Goal: Task Accomplishment & Management: Manage account settings

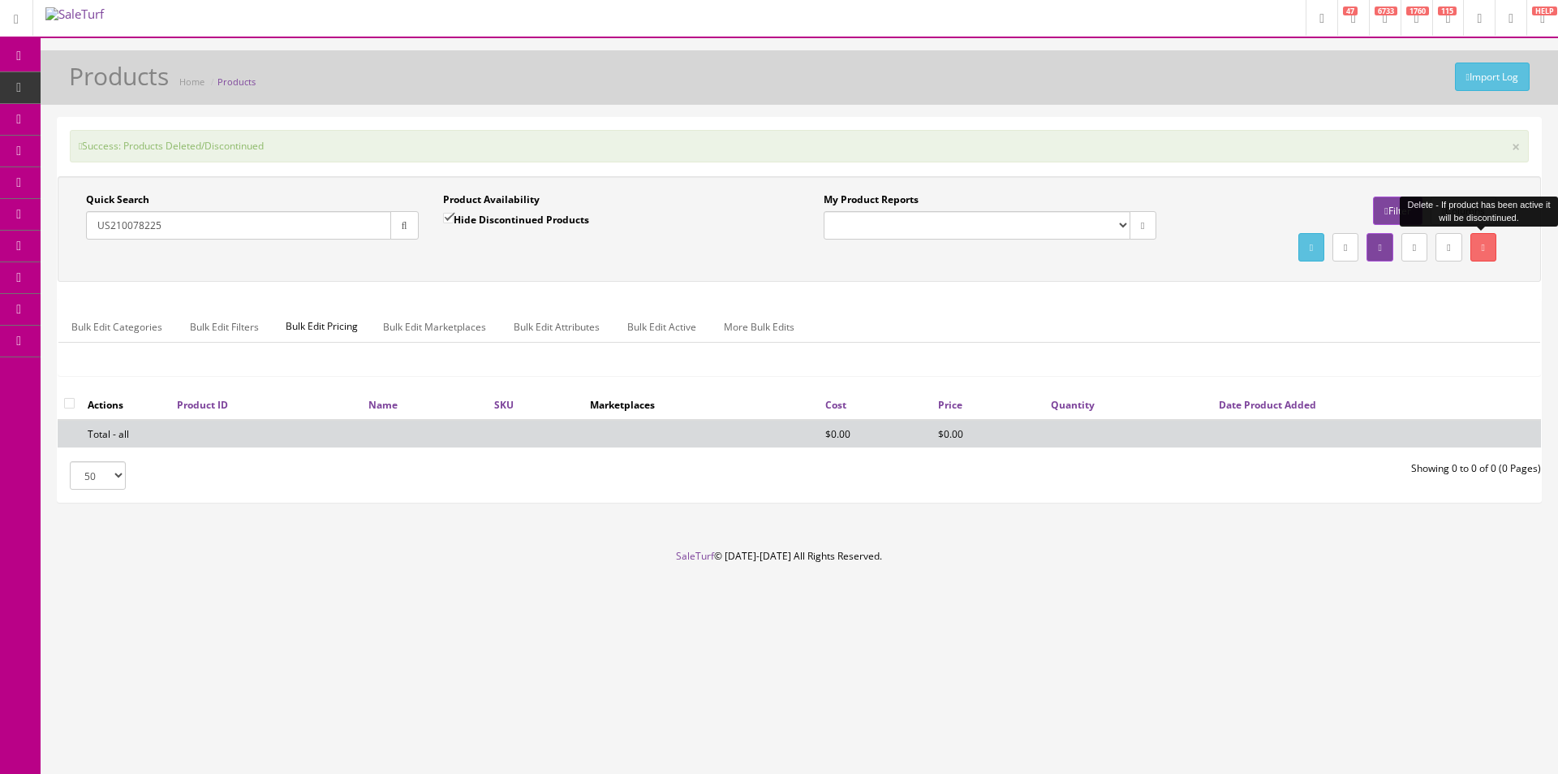
click at [132, 183] on span "Order List" at bounding box center [119, 182] width 45 height 14
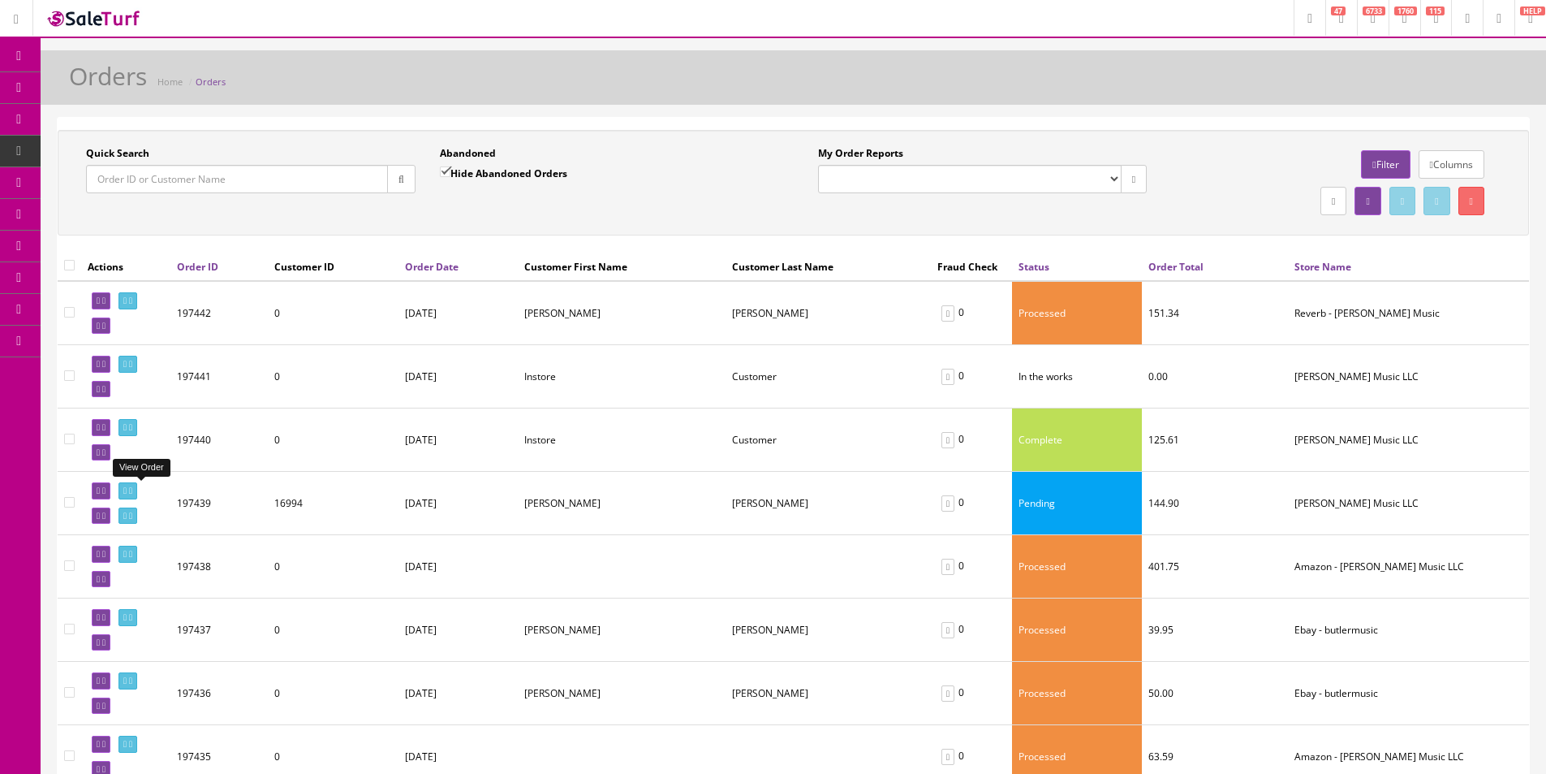
click at [136, 484] on link at bounding box center [128, 490] width 19 height 17
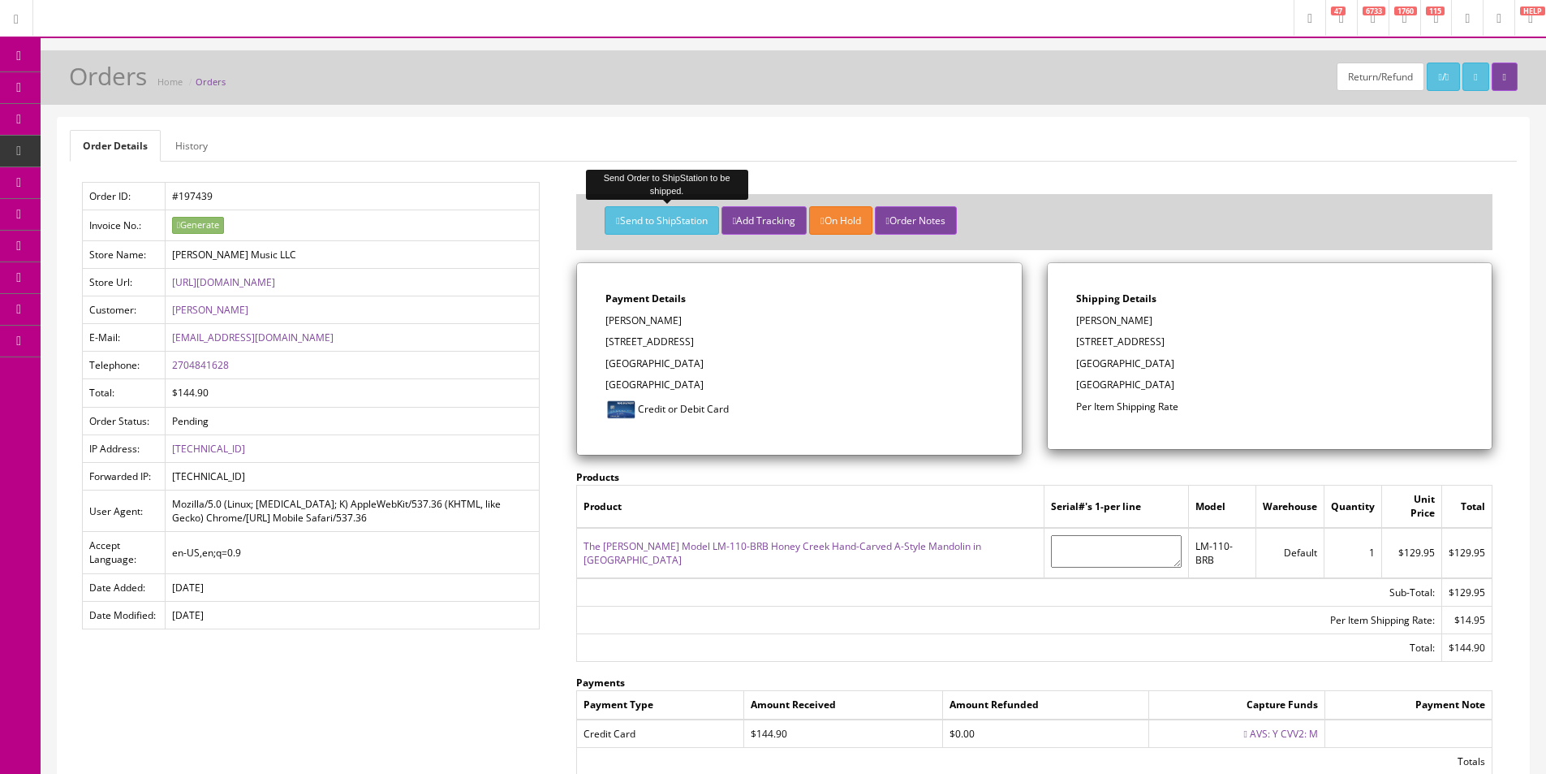
click at [639, 219] on button "Send to ShipStation" at bounding box center [662, 220] width 114 height 28
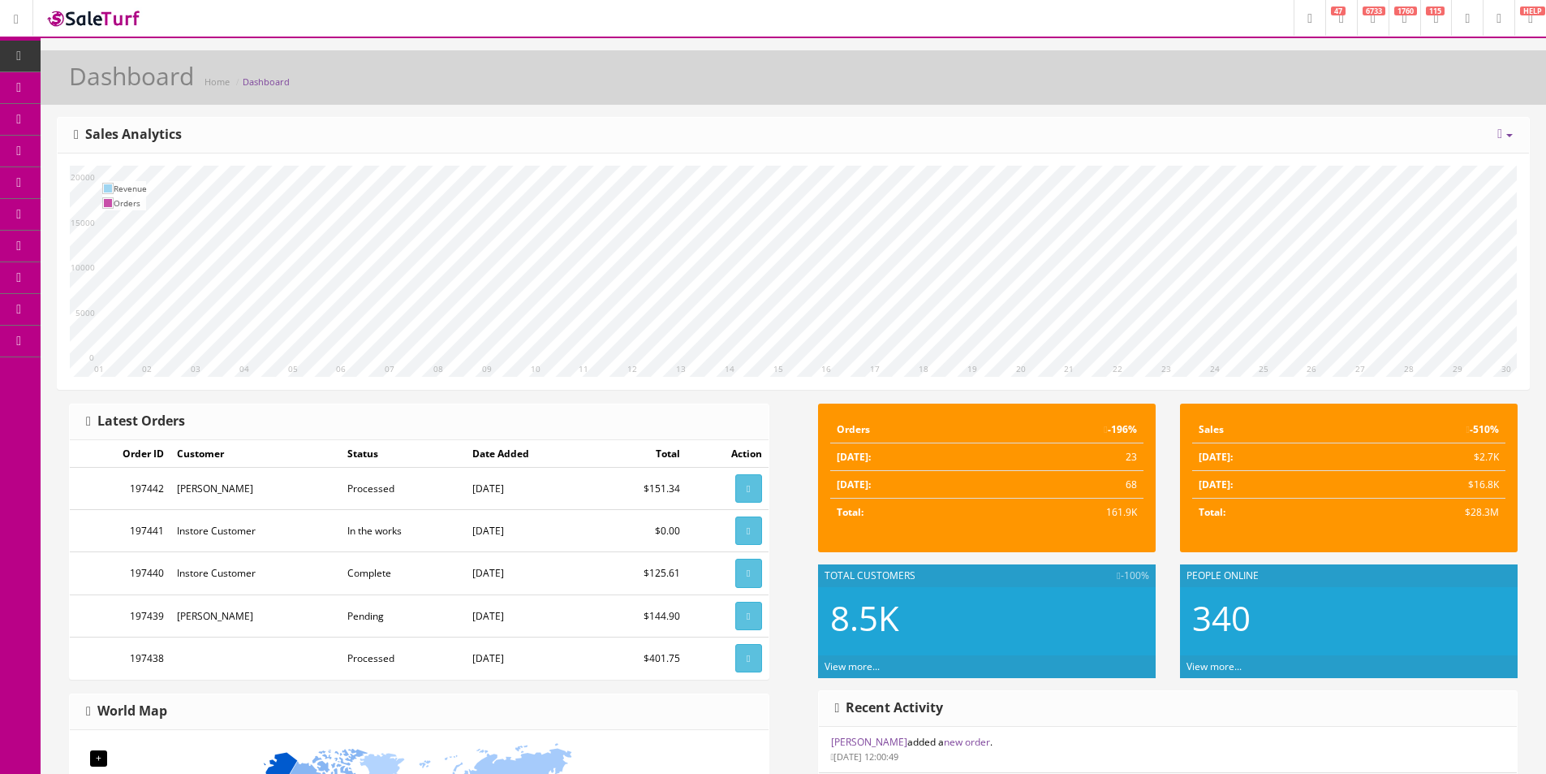
click at [929, 136] on div "Today Week Month Year Year over Year Last Year over Prior Year Sales Analytics" at bounding box center [794, 136] width 1472 height 36
click at [929, 137] on div "Today Week Month Year Year over Year Last Year over Prior Year Sales Analytics" at bounding box center [794, 136] width 1472 height 36
click at [929, 138] on div "Today Week Month Year Year over Year Last Year over Prior Year Sales Analytics" at bounding box center [794, 136] width 1472 height 36
click at [929, 139] on div "Today Week Month Year Year over Year Last Year over Prior Year Sales Analytics" at bounding box center [794, 136] width 1472 height 36
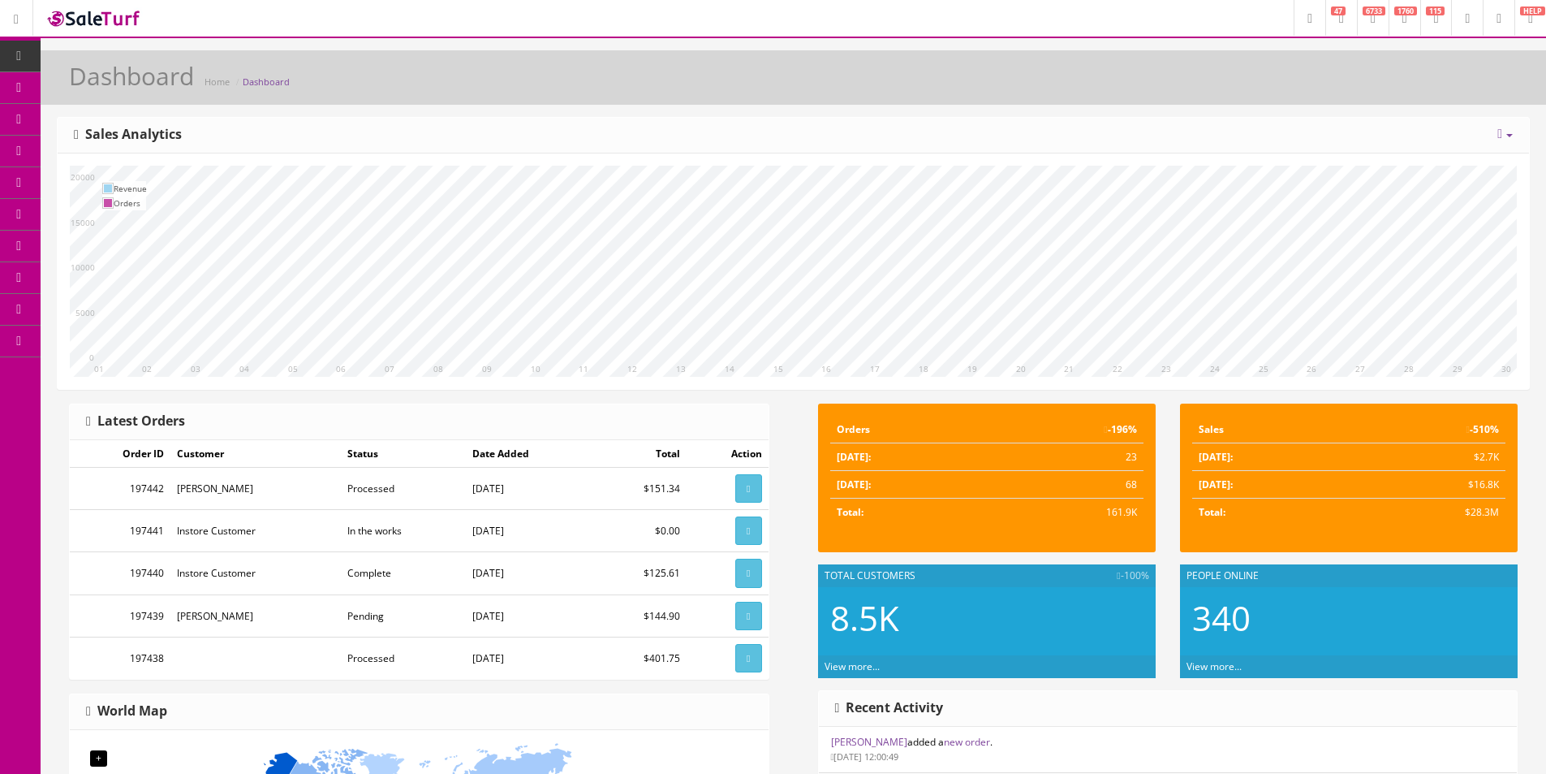
drag, startPoint x: 929, startPoint y: 139, endPoint x: 648, endPoint y: 138, distance: 281.7
click at [929, 139] on div "Today Week Month Year Year over Year Last Year over Prior Year Sales Analytics" at bounding box center [794, 136] width 1472 height 36
click at [159, 130] on h3 "Sales Analytics" at bounding box center [128, 134] width 108 height 15
click at [127, 132] on h3 "Sales Analytics" at bounding box center [128, 134] width 108 height 15
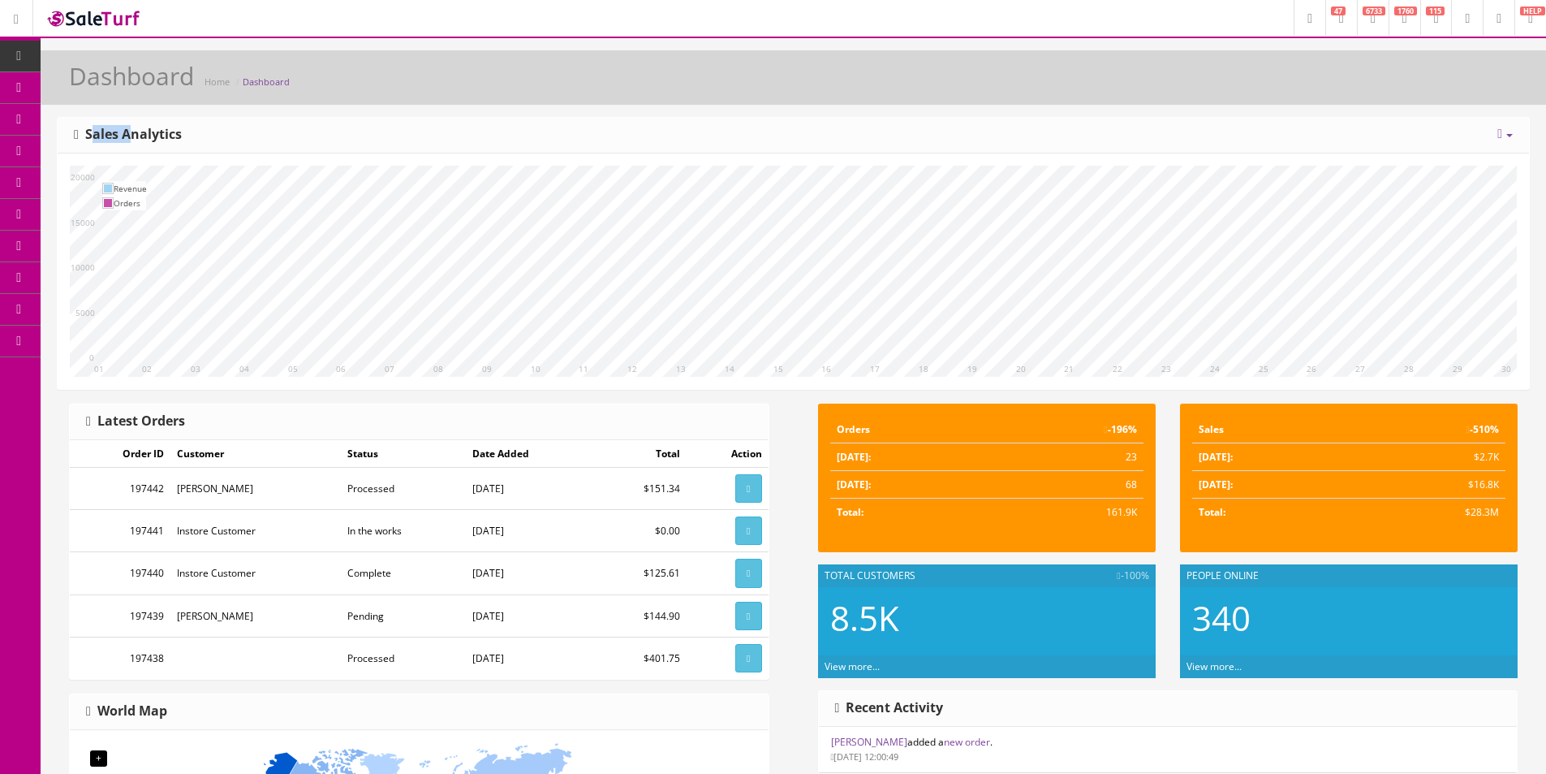
click at [127, 132] on h3 "Sales Analytics" at bounding box center [128, 134] width 108 height 15
click at [161, 136] on h3 "Sales Analytics" at bounding box center [128, 134] width 108 height 15
click at [161, 135] on h3 "Sales Analytics" at bounding box center [128, 134] width 108 height 15
click at [114, 140] on h3 "Sales Analytics" at bounding box center [128, 134] width 108 height 15
click at [114, 141] on h3 "Sales Analytics" at bounding box center [128, 134] width 108 height 15
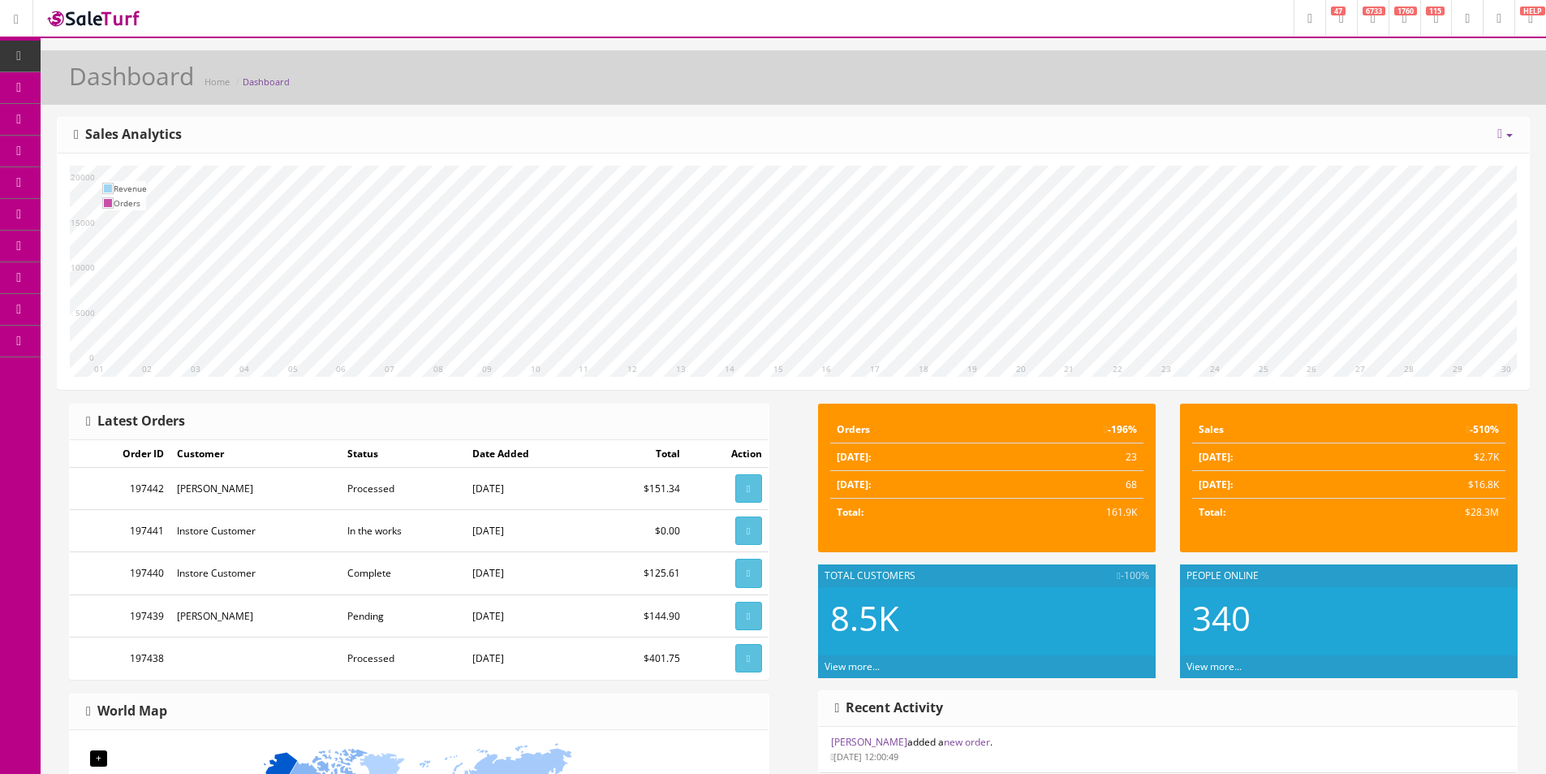
click at [134, 138] on h3 "Sales Analytics" at bounding box center [128, 134] width 108 height 15
click at [134, 137] on h3 "Sales Analytics" at bounding box center [128, 134] width 108 height 15
click at [121, 134] on h3 "Sales Analytics" at bounding box center [128, 134] width 108 height 15
click at [153, 134] on h3 "Sales Analytics" at bounding box center [128, 134] width 108 height 15
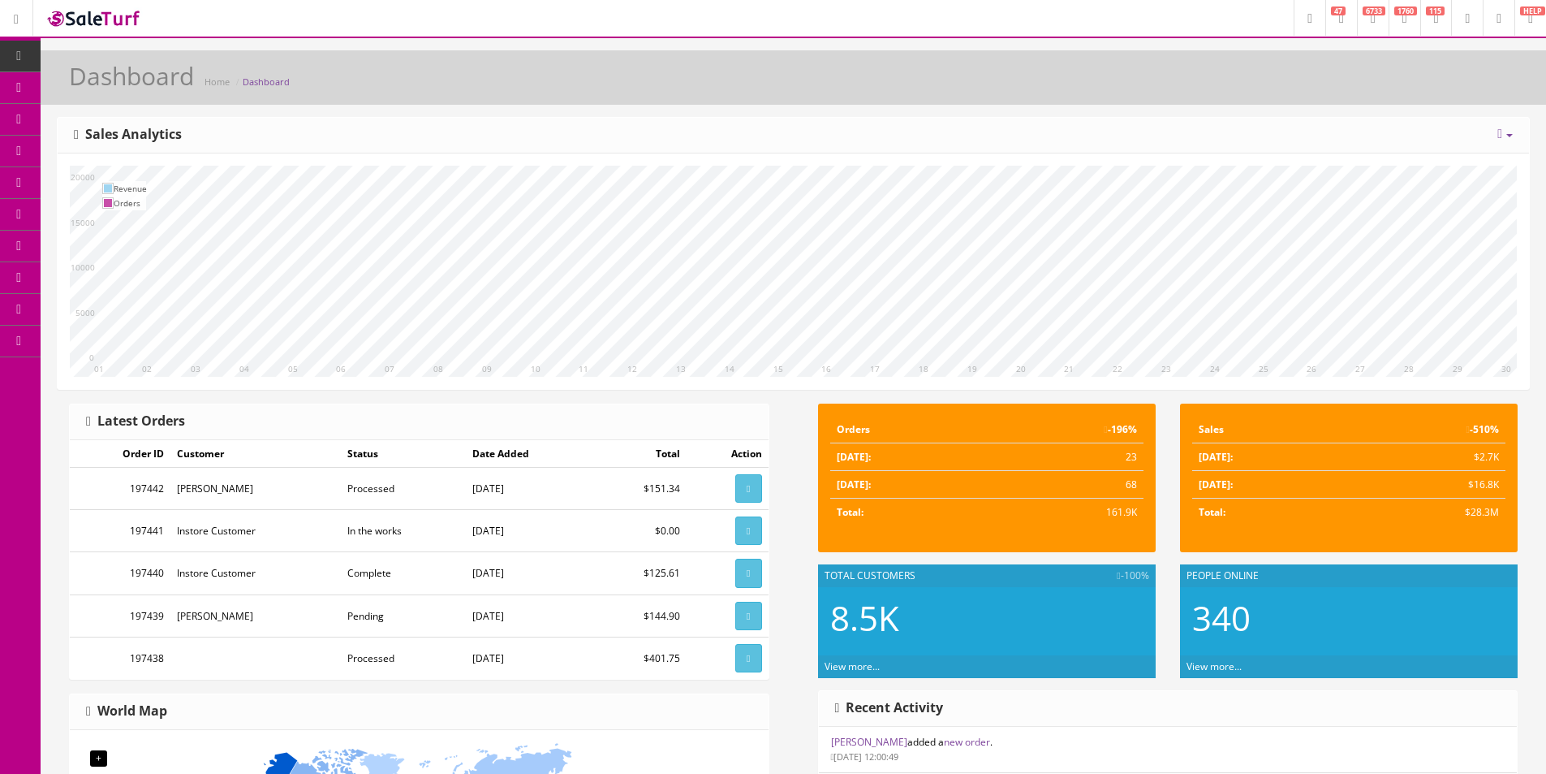
drag, startPoint x: 153, startPoint y: 134, endPoint x: 133, endPoint y: 137, distance: 19.7
click at [153, 135] on h3 "Sales Analytics" at bounding box center [128, 134] width 108 height 15
click at [125, 135] on h3 "Sales Analytics" at bounding box center [128, 134] width 108 height 15
click at [151, 135] on h3 "Sales Analytics" at bounding box center [128, 134] width 108 height 15
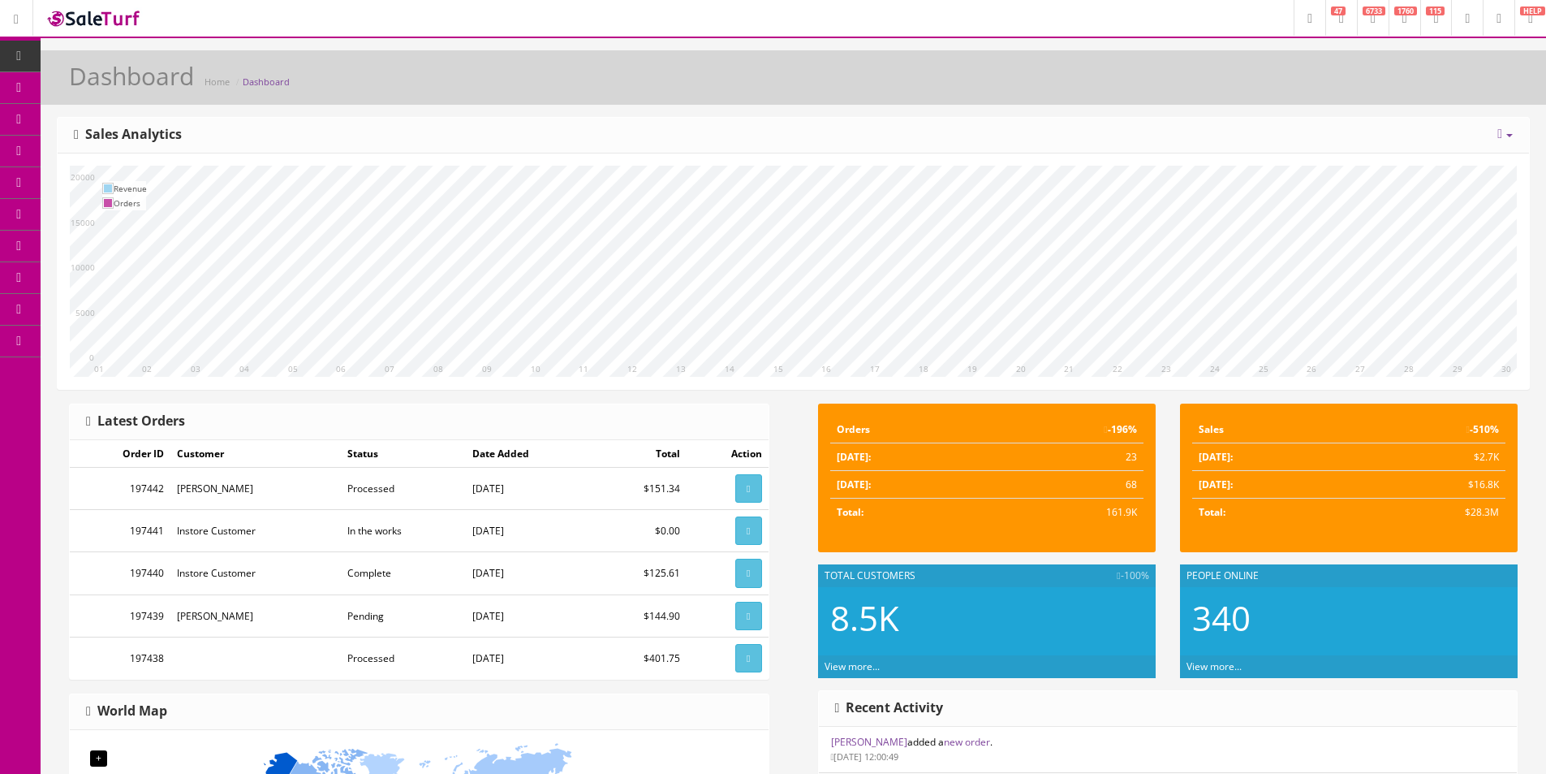
click at [151, 135] on h3 "Sales Analytics" at bounding box center [128, 134] width 108 height 15
click at [126, 136] on h3 "Sales Analytics" at bounding box center [128, 134] width 108 height 15
click at [145, 134] on h3 "Sales Analytics" at bounding box center [128, 134] width 108 height 15
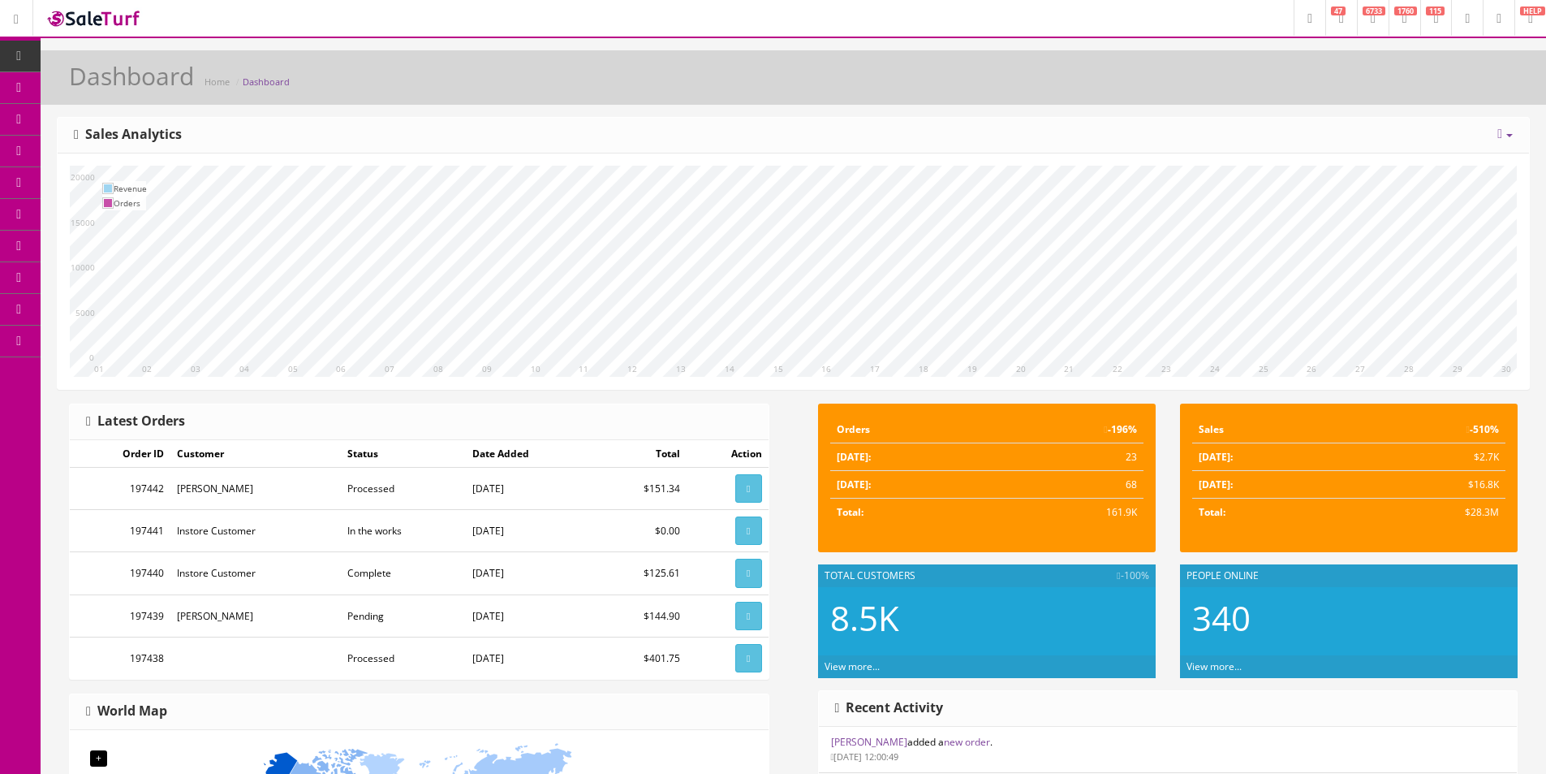
click at [114, 133] on h3 "Sales Analytics" at bounding box center [128, 134] width 108 height 15
click at [153, 132] on h3 "Sales Analytics" at bounding box center [128, 134] width 108 height 15
click at [124, 129] on h3 "Sales Analytics" at bounding box center [128, 134] width 108 height 15
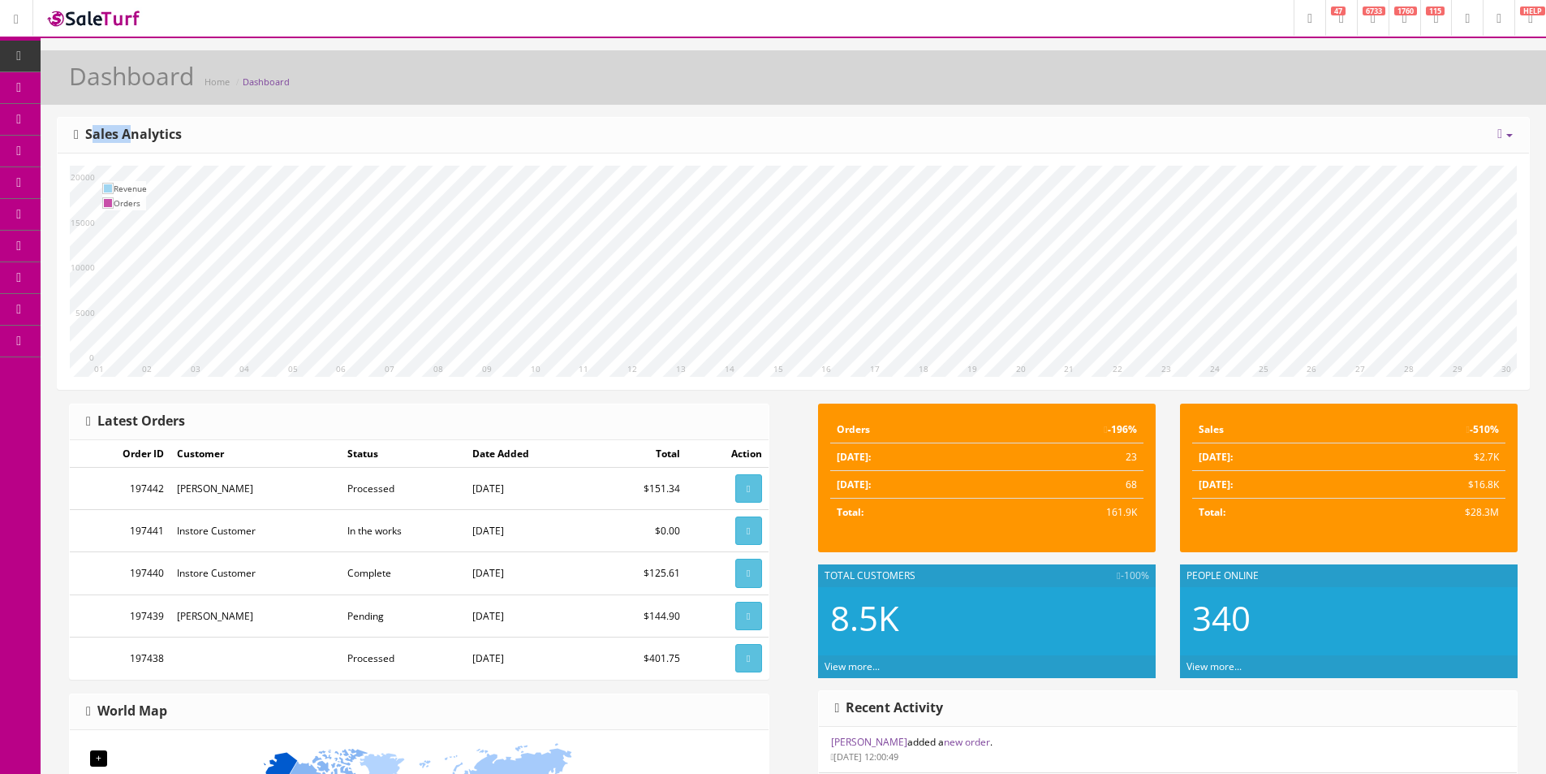
click at [124, 129] on h3 "Sales Analytics" at bounding box center [128, 134] width 108 height 15
click at [157, 127] on h3 "Sales Analytics" at bounding box center [128, 134] width 108 height 15
click at [119, 128] on h3 "Sales Analytics" at bounding box center [128, 134] width 108 height 15
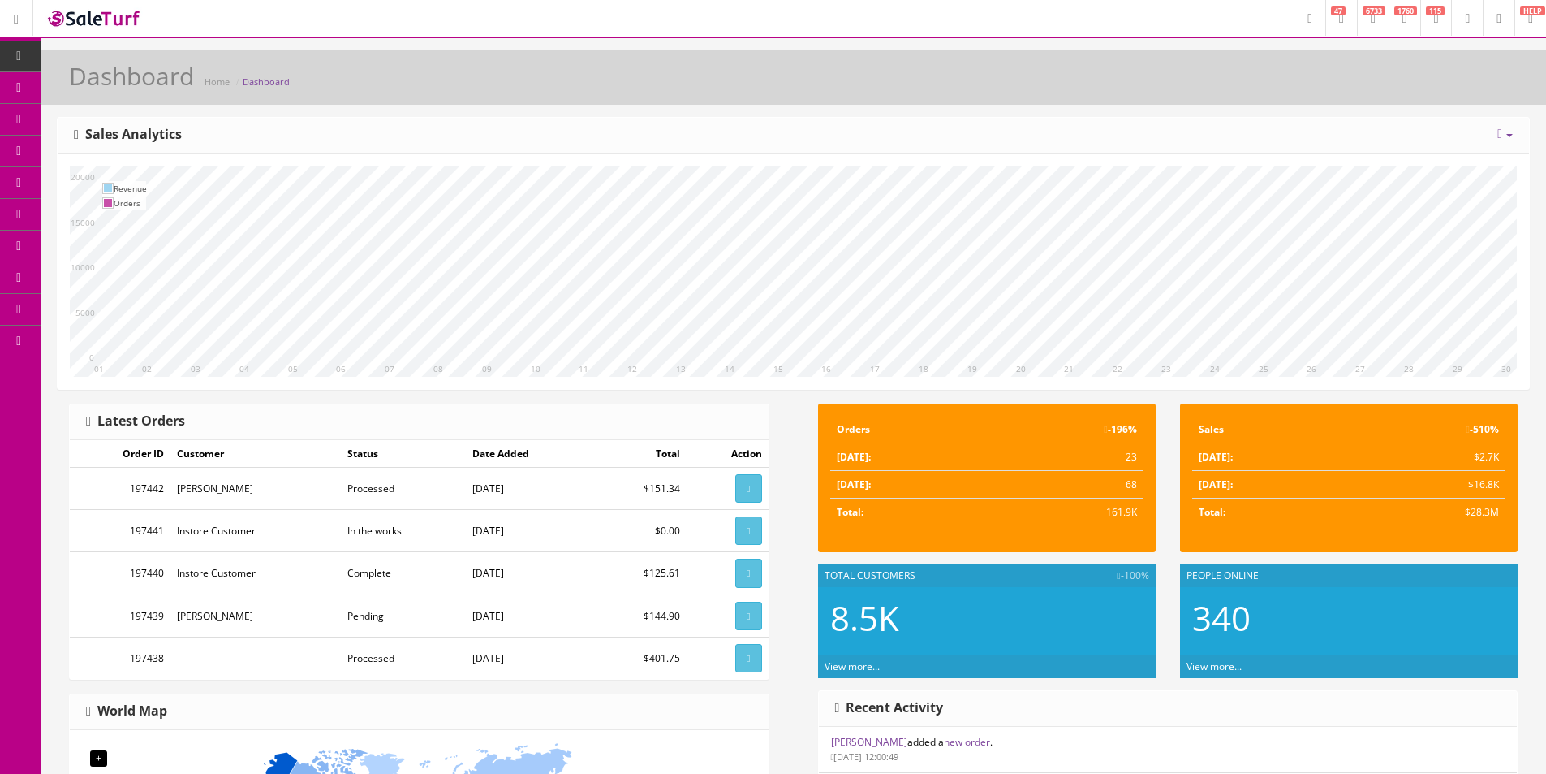
click at [154, 131] on h3 "Sales Analytics" at bounding box center [128, 134] width 108 height 15
click at [106, 83] on span "Products" at bounding box center [117, 87] width 40 height 14
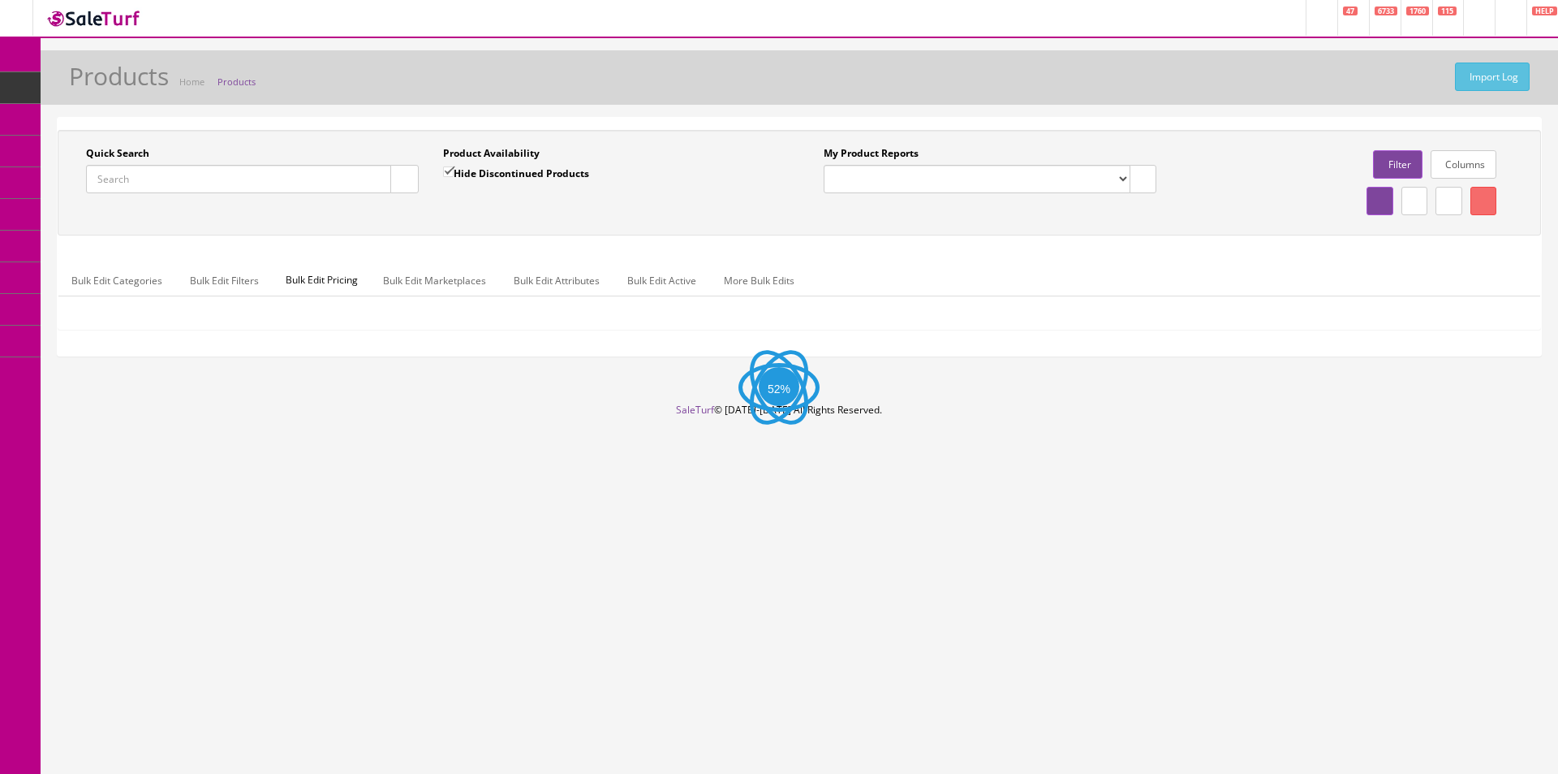
paste input "MX24081465"
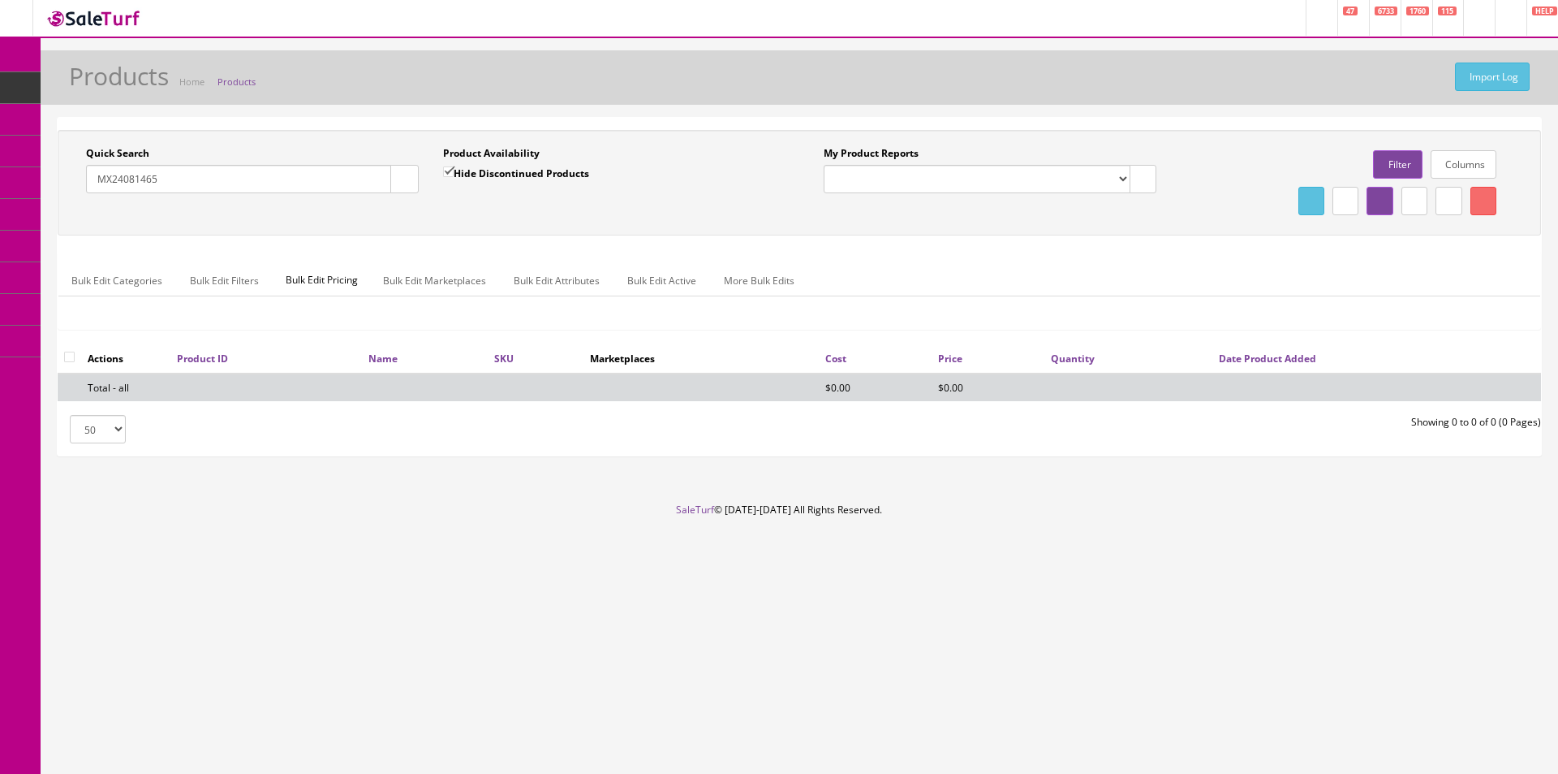
click at [415, 184] on button "button" at bounding box center [404, 179] width 28 height 28
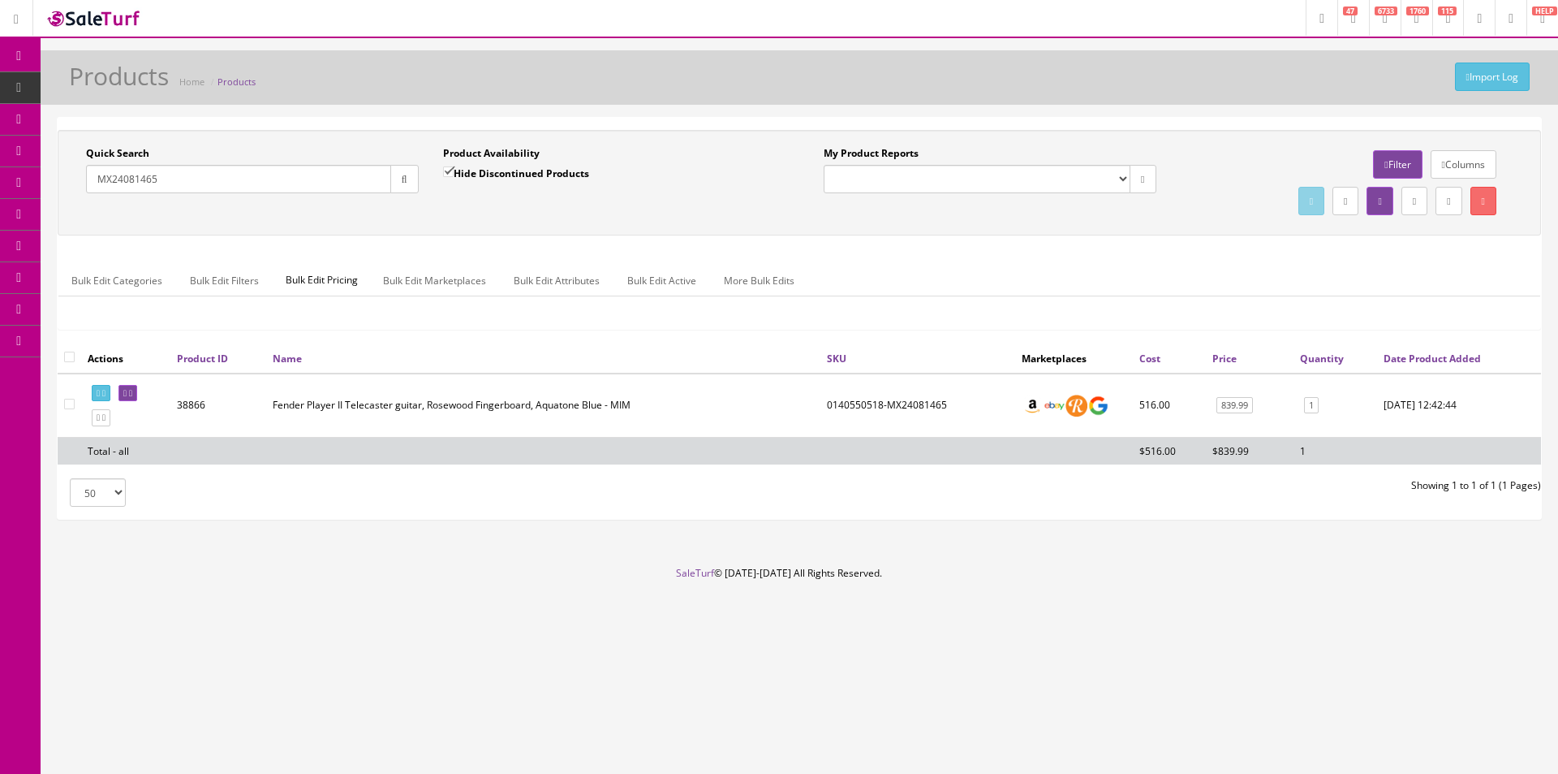
click at [280, 170] on input "MX24081465" at bounding box center [238, 179] width 305 height 28
paste input "FENV13403"
type input "FENV13403"
click at [403, 170] on button "button" at bounding box center [404, 179] width 28 height 28
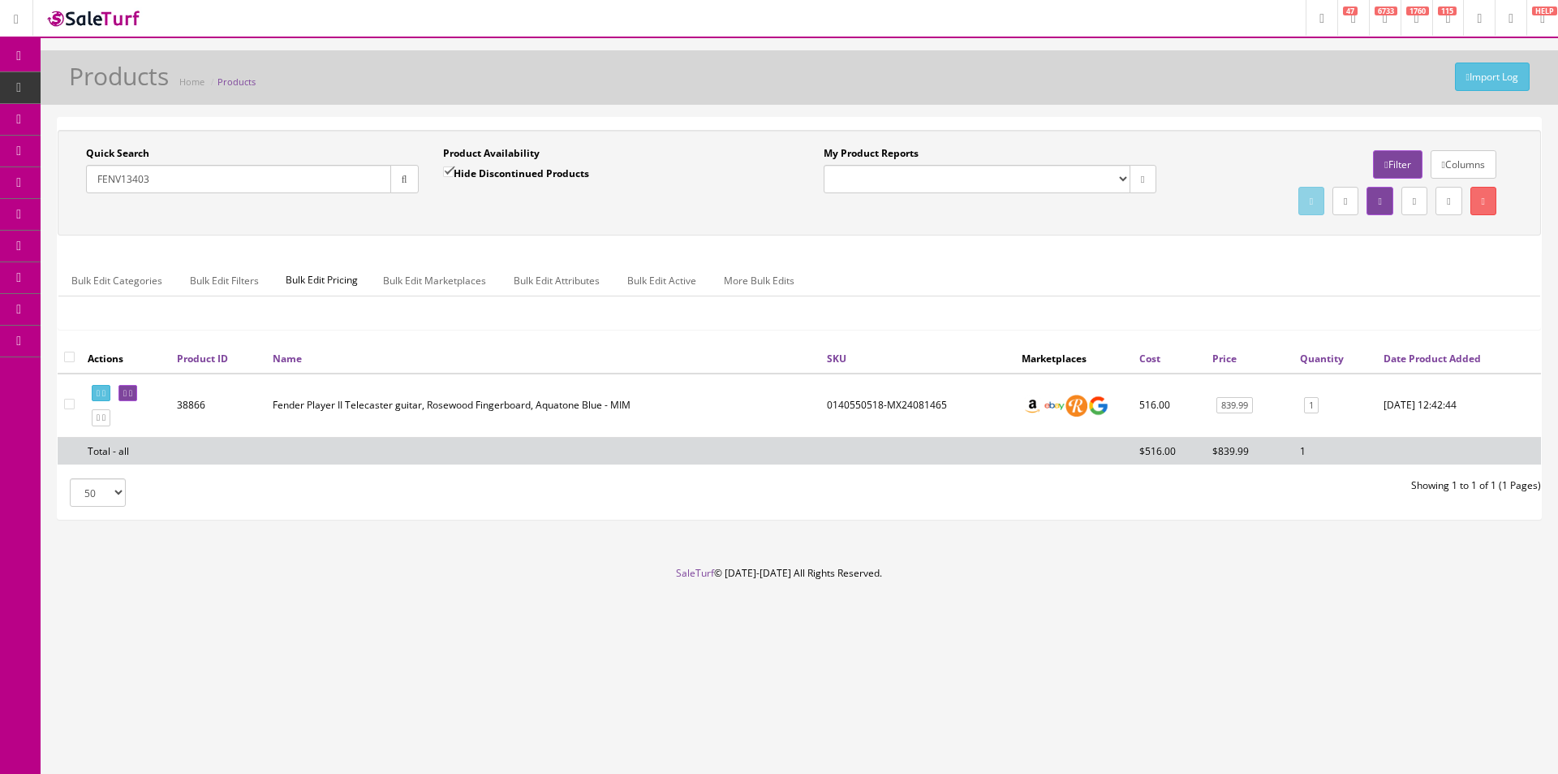
click at [406, 225] on div "Quick Search FENV13403 Date From Product Availability Hide Discontinued Product…" at bounding box center [800, 183] width 1484 height 106
click at [849, 409] on td "0110332829-FENV13403" at bounding box center [891, 405] width 178 height 64
click at [849, 408] on td "0110332829-FENV13403" at bounding box center [891, 405] width 178 height 64
copy td "0110332829"
click at [1235, 402] on link "2619.99" at bounding box center [1238, 405] width 41 height 17
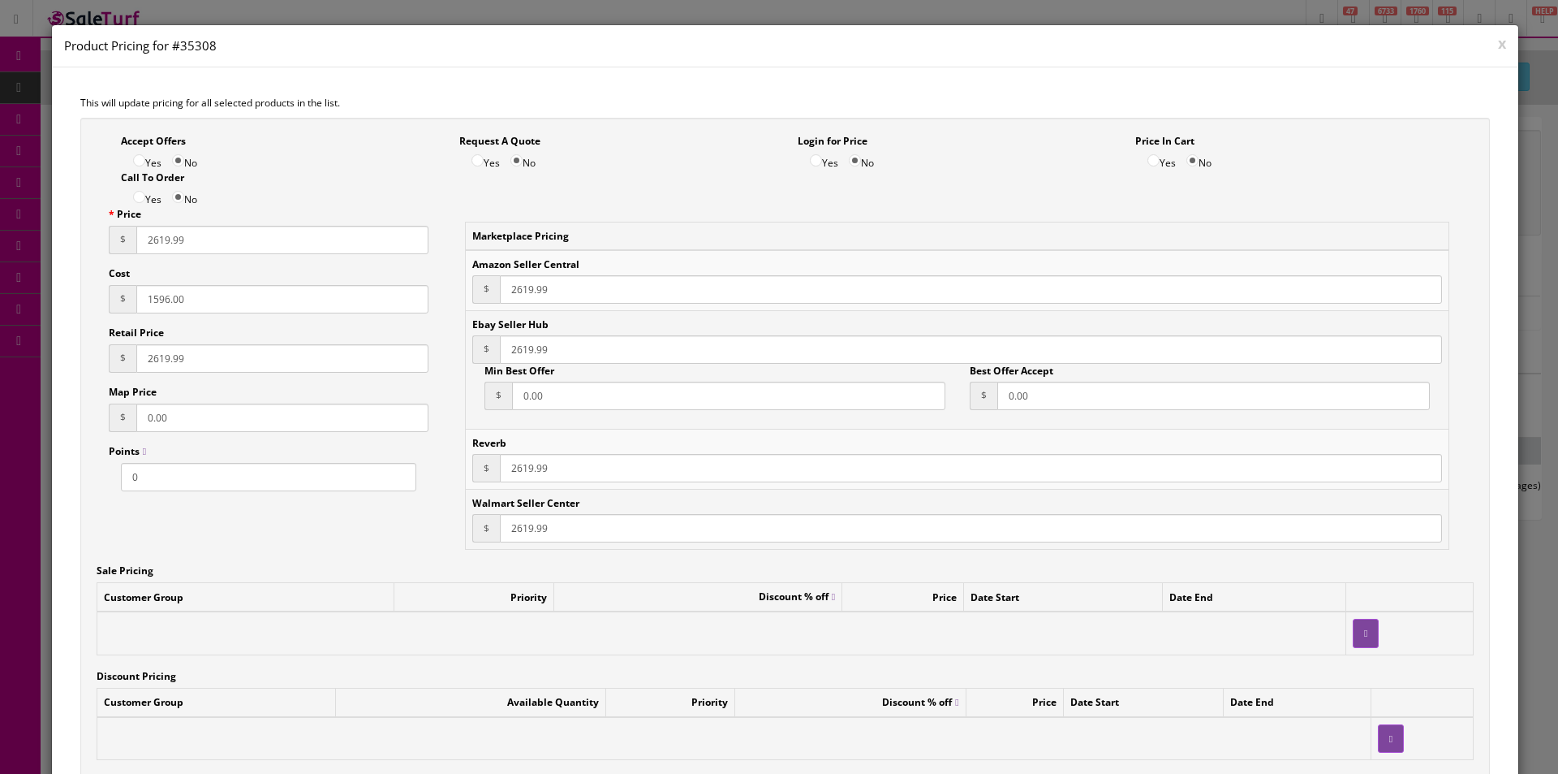
click at [151, 303] on input "1596.00" at bounding box center [282, 299] width 292 height 28
click at [151, 300] on input "1596.00" at bounding box center [282, 299] width 292 height 28
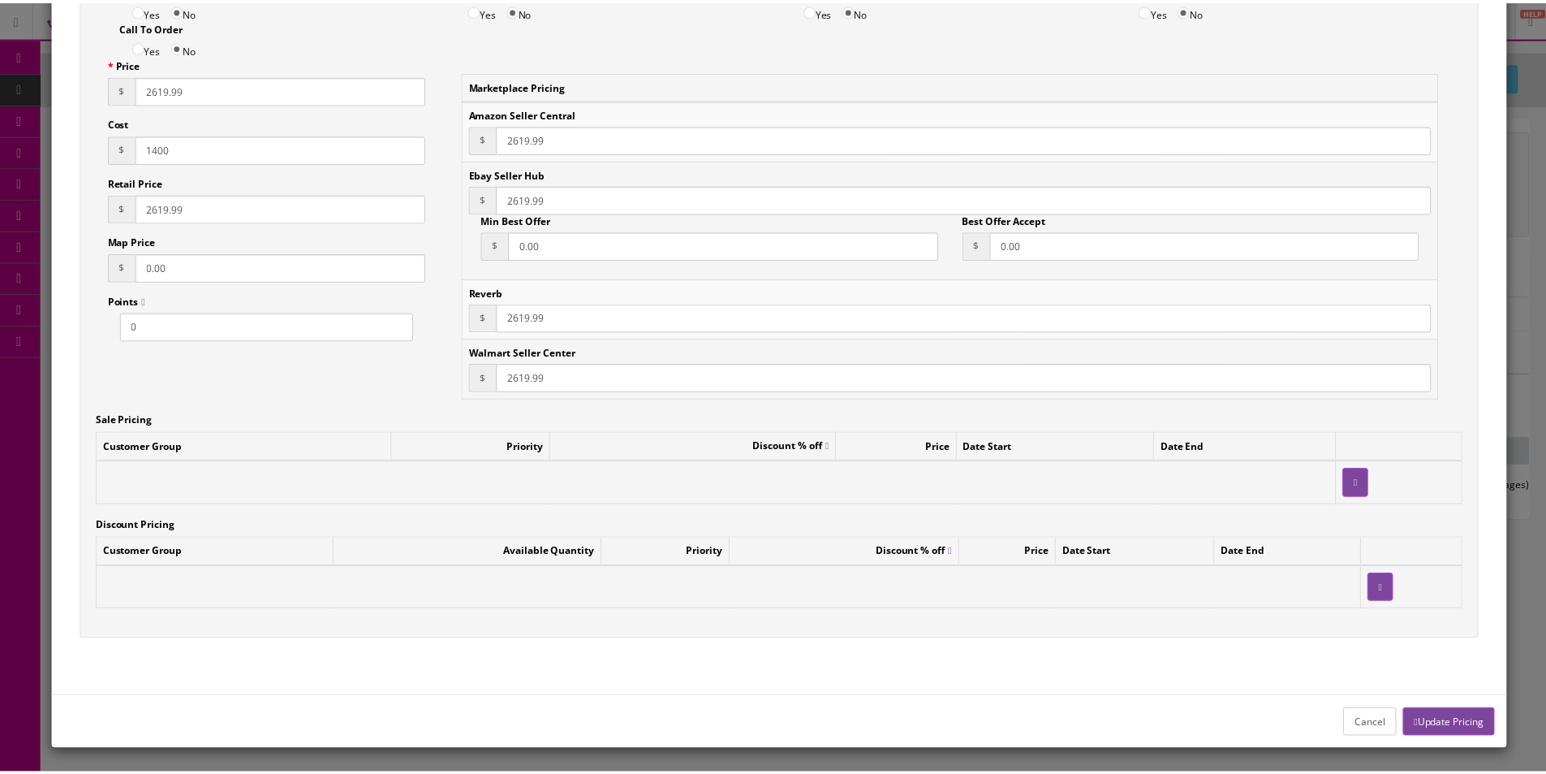
scroll to position [152, 0]
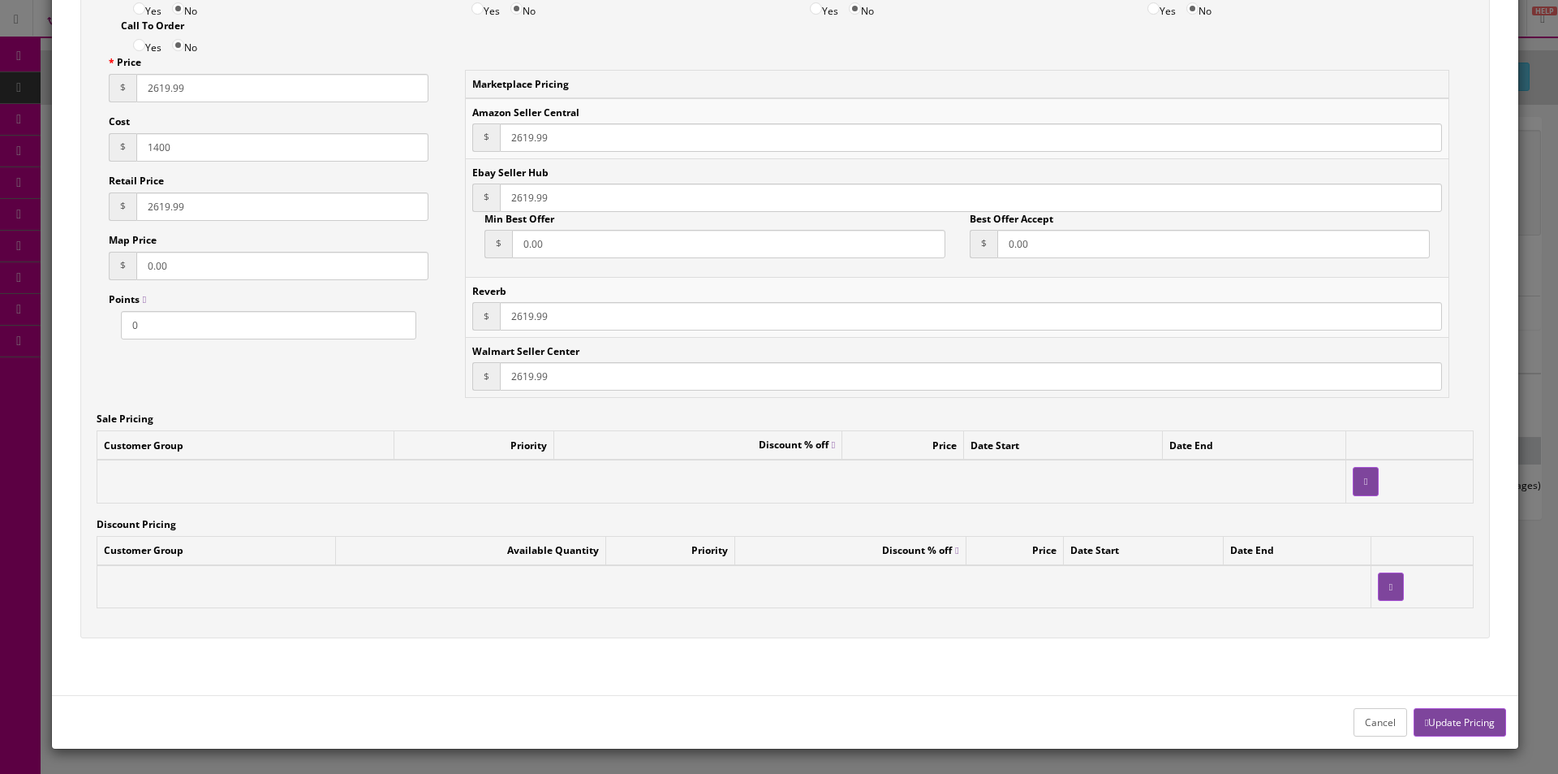
type input "1400"
click at [1462, 708] on button "Update Pricing" at bounding box center [1460, 722] width 93 height 28
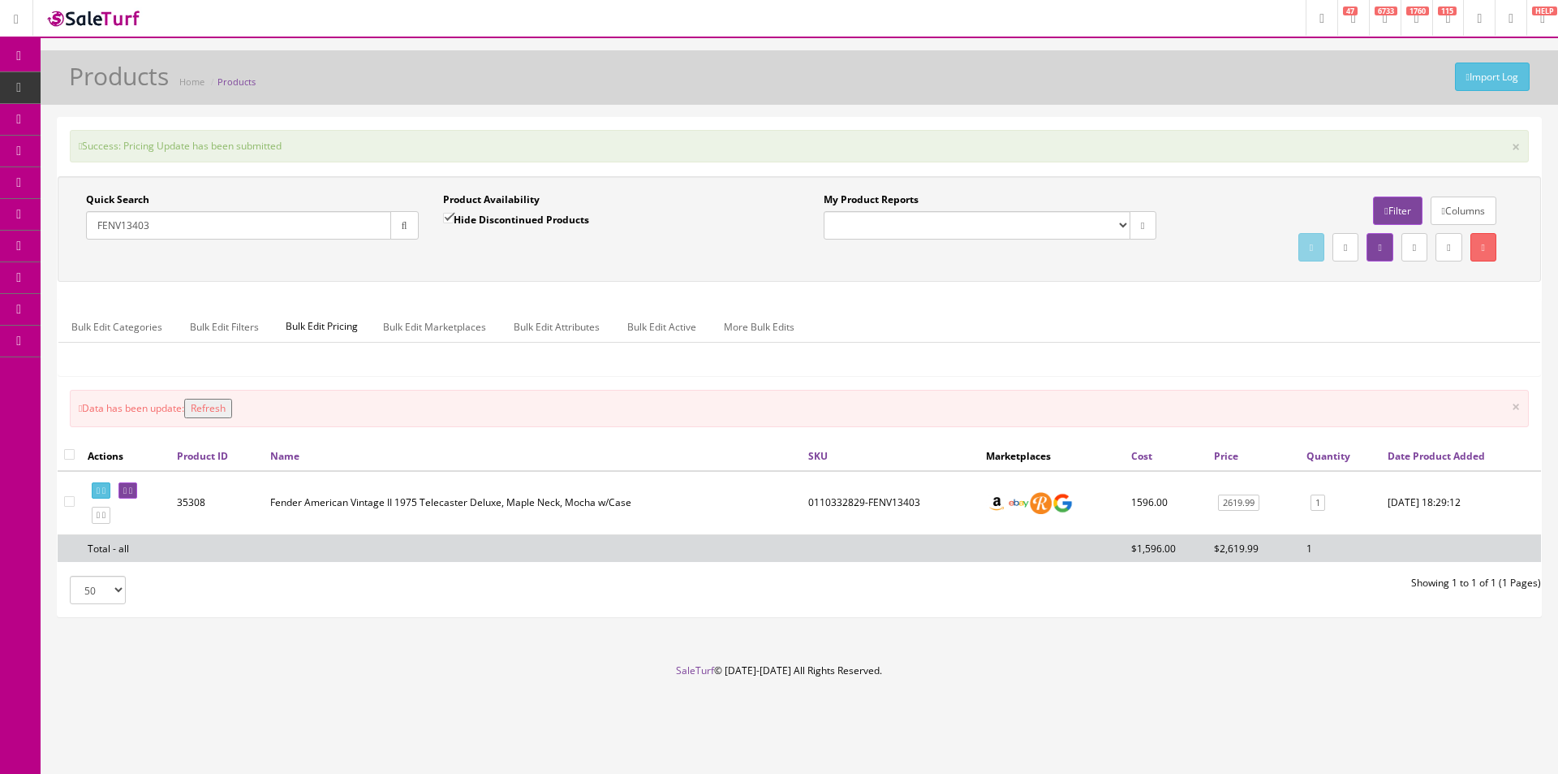
click at [851, 502] on td "0110332829-FENV13403" at bounding box center [891, 503] width 178 height 64
copy td "0110332829"
click at [311, 222] on input "FENV13403" at bounding box center [238, 225] width 305 height 28
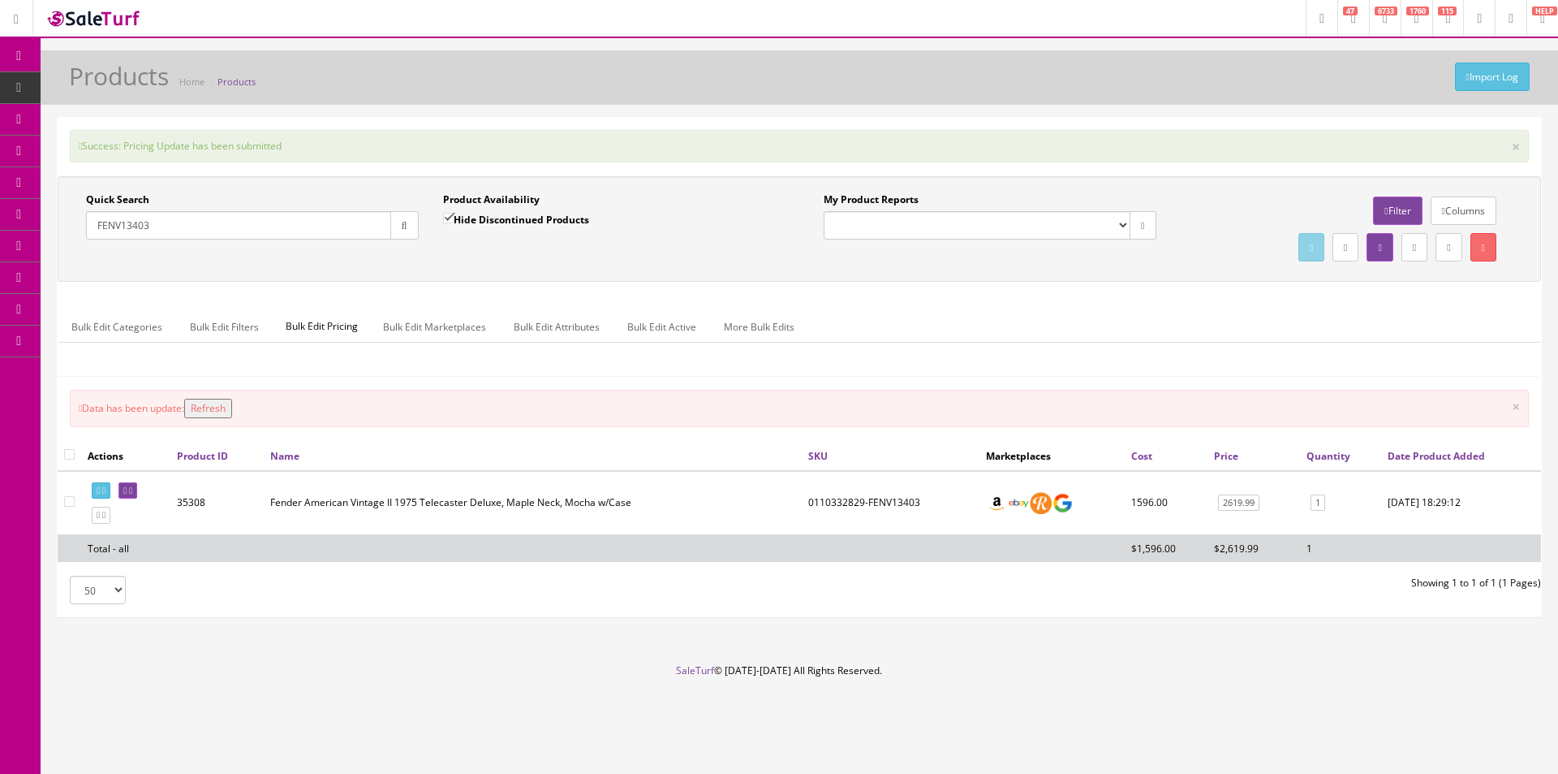
paste input "0110332829"
click at [392, 232] on button "button" at bounding box center [404, 225] width 28 height 28
drag, startPoint x: 418, startPoint y: 248, endPoint x: 1004, endPoint y: 309, distance: 589.2
click at [418, 249] on div "Quick Search 0110332829 Date From" at bounding box center [252, 221] width 357 height 59
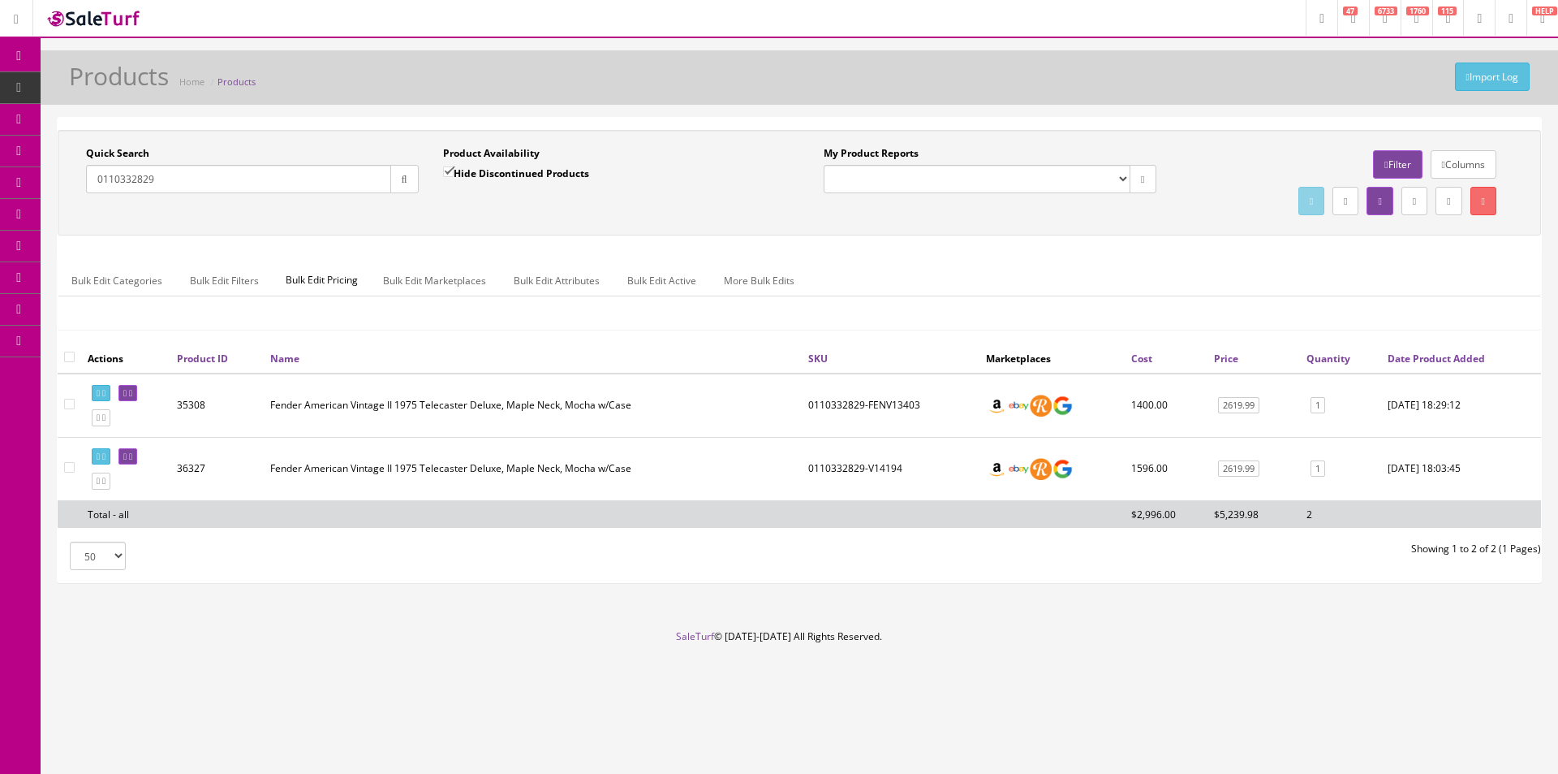
click at [294, 180] on input "0110332829" at bounding box center [238, 179] width 305 height 28
paste input "Pro-G-1"
type input "Pro-G-1"
click at [407, 184] on button "button" at bounding box center [404, 179] width 28 height 28
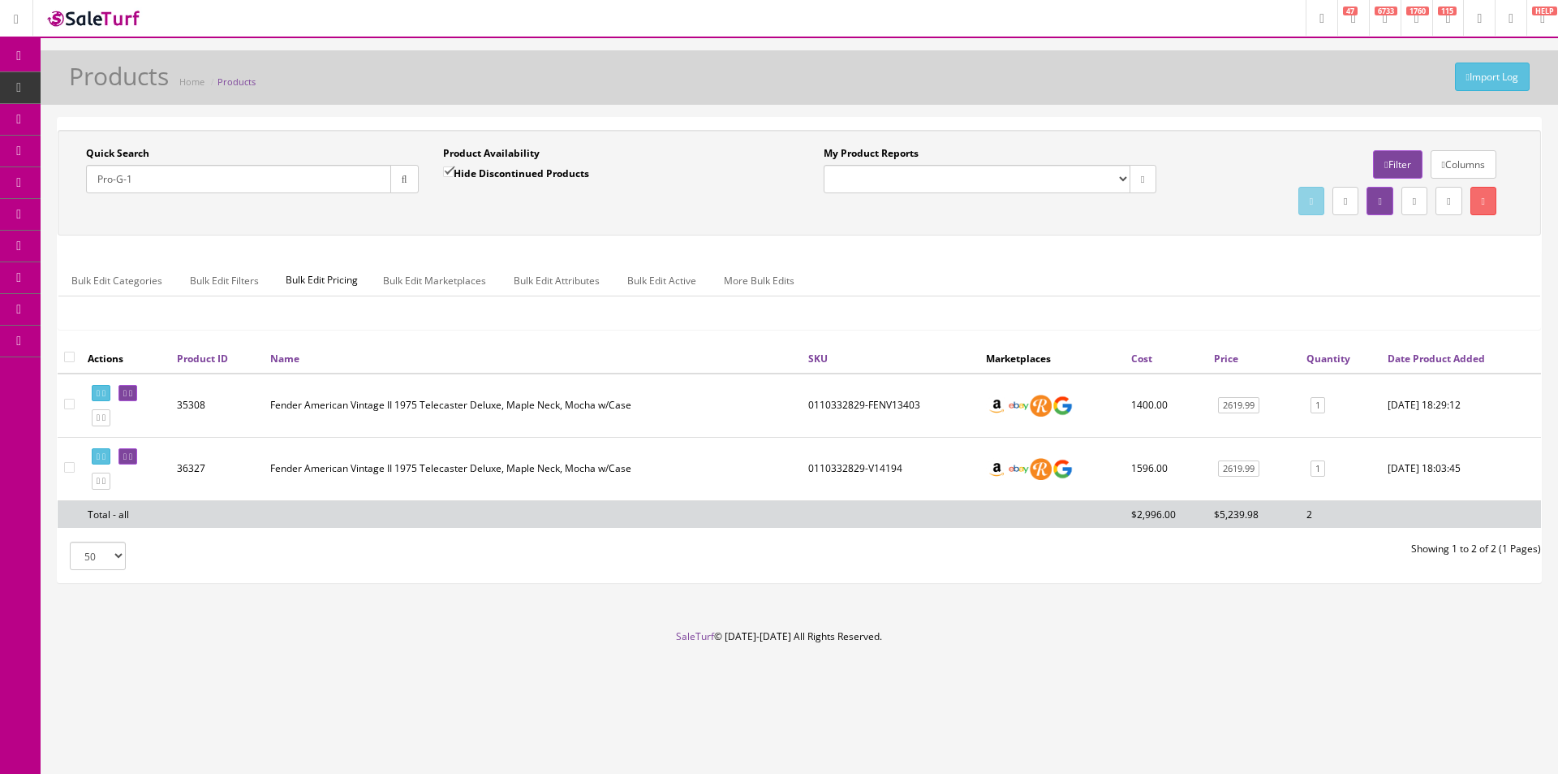
click at [432, 221] on div "Quick Search Pro-G-1 Date From Product Availability Hide Discontinued Products …" at bounding box center [800, 183] width 1484 height 106
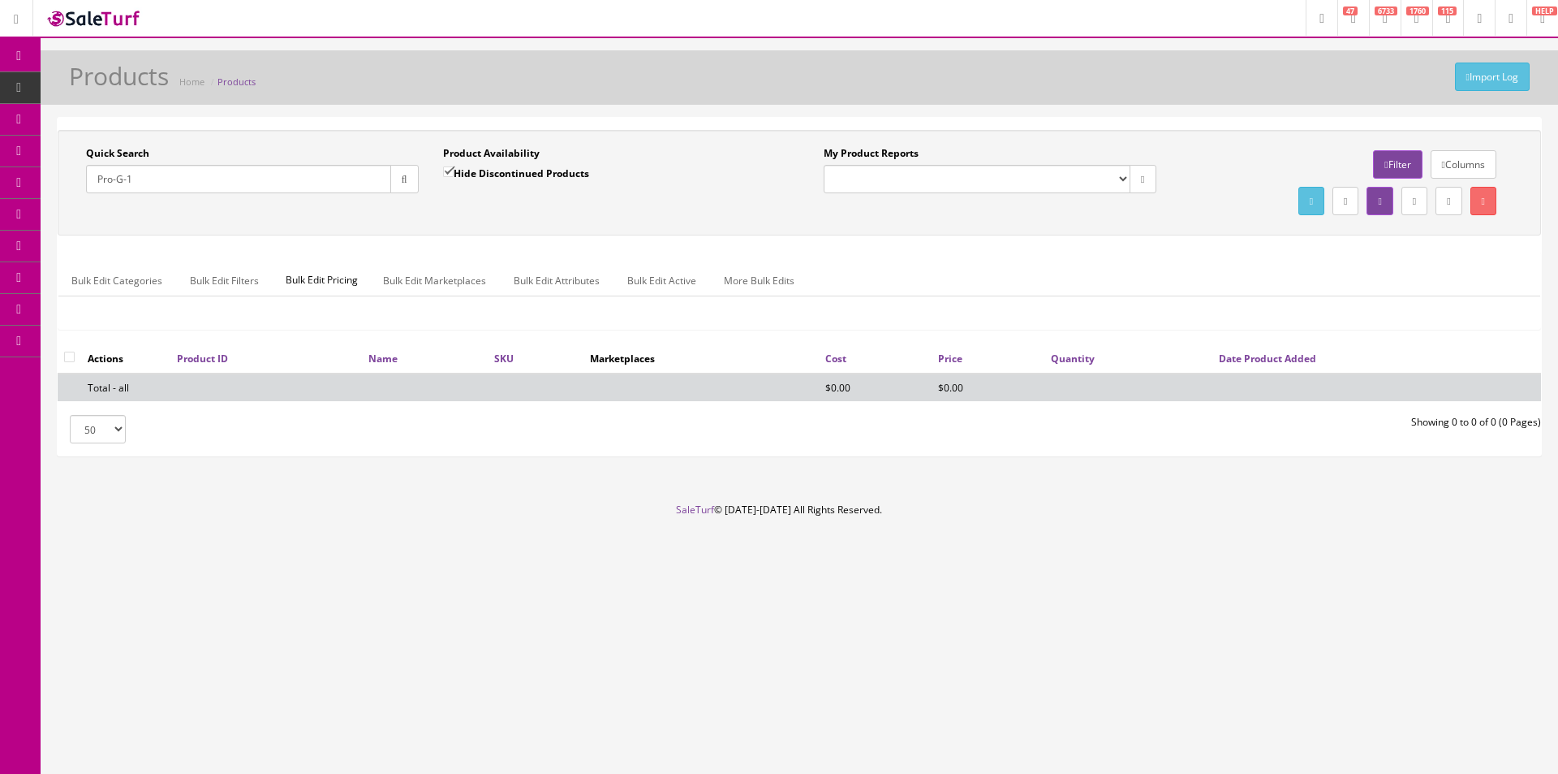
click at [554, 196] on div "Product Availability Hide Discontinued Products Date To" at bounding box center [609, 175] width 357 height 59
click at [545, 175] on label "Hide Discontinued Products" at bounding box center [516, 173] width 146 height 16
click at [454, 175] on input "Hide Discontinued Products" at bounding box center [448, 171] width 11 height 11
checkbox input "false"
click at [603, 209] on div "Quick Search Pro-G-1 Date From Product Availability Hide Discontinued Products …" at bounding box center [800, 182] width 1476 height 73
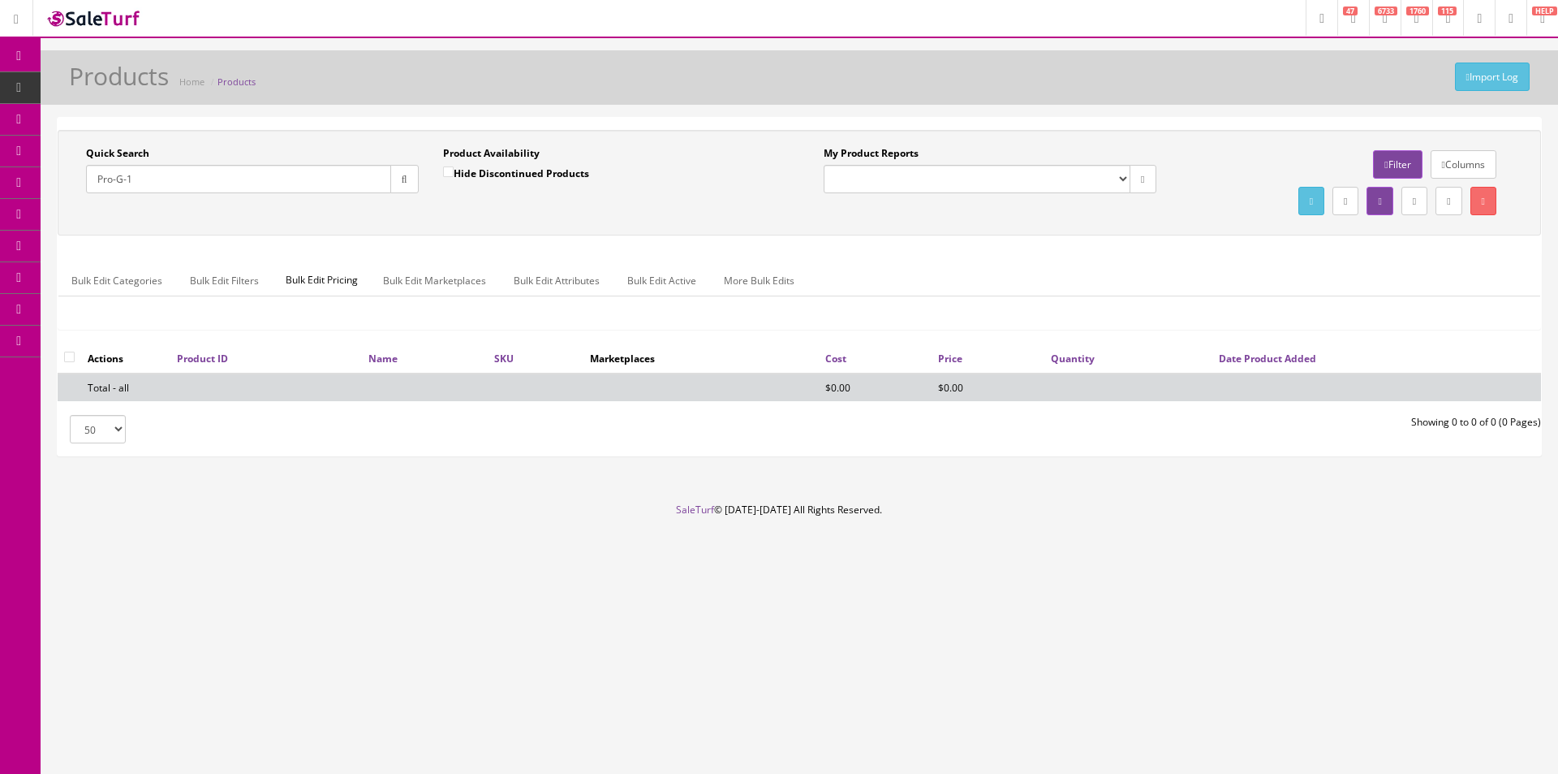
click at [298, 187] on input "Pro-G-1" at bounding box center [238, 179] width 305 height 28
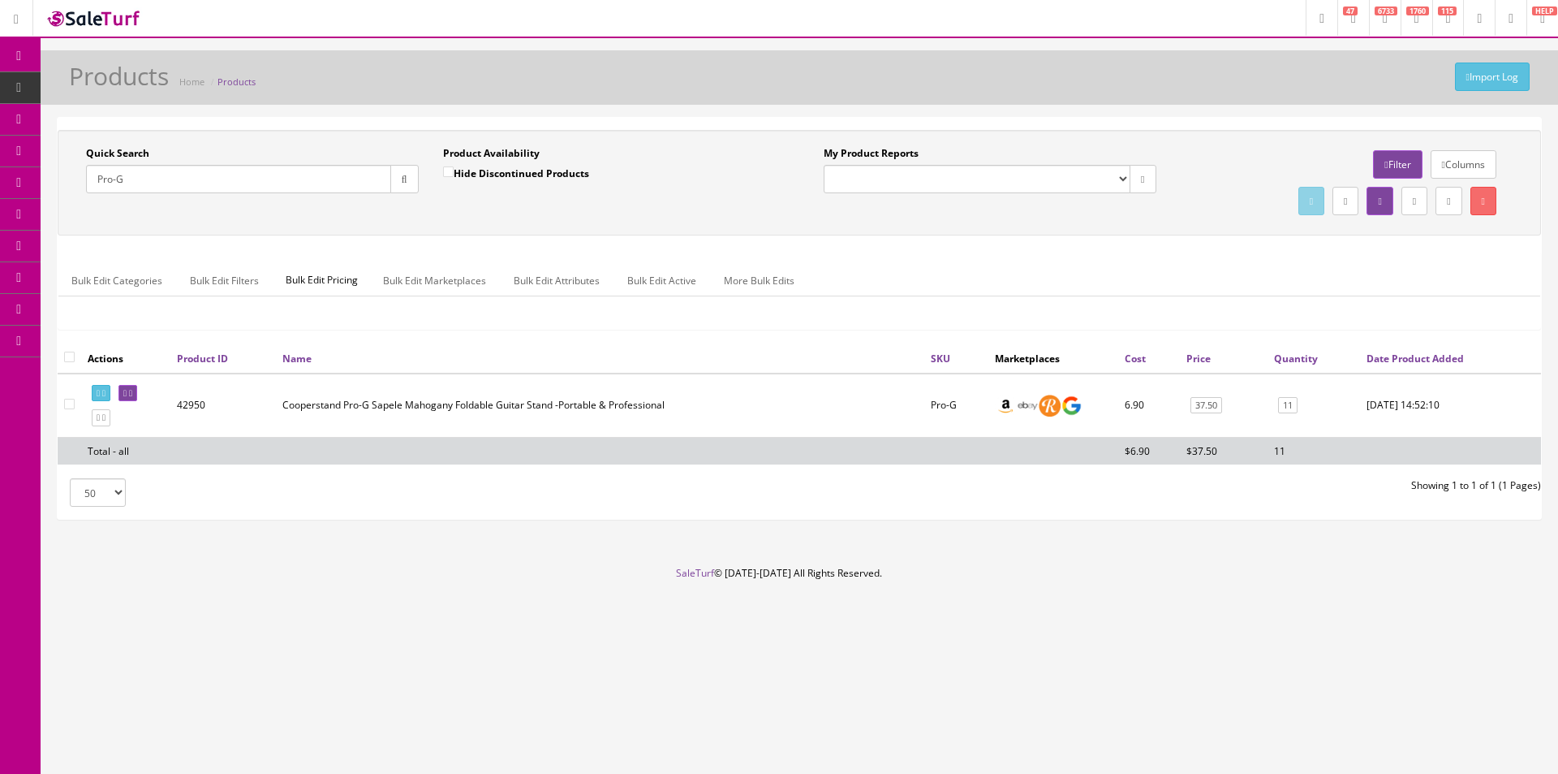
click at [356, 183] on input "Pro-G" at bounding box center [238, 179] width 305 height 28
click at [356, 182] on input "Pro-G" at bounding box center [238, 179] width 305 height 28
click at [360, 184] on input "Pro-G" at bounding box center [238, 179] width 305 height 28
click at [360, 183] on input "Pro-G" at bounding box center [238, 179] width 305 height 28
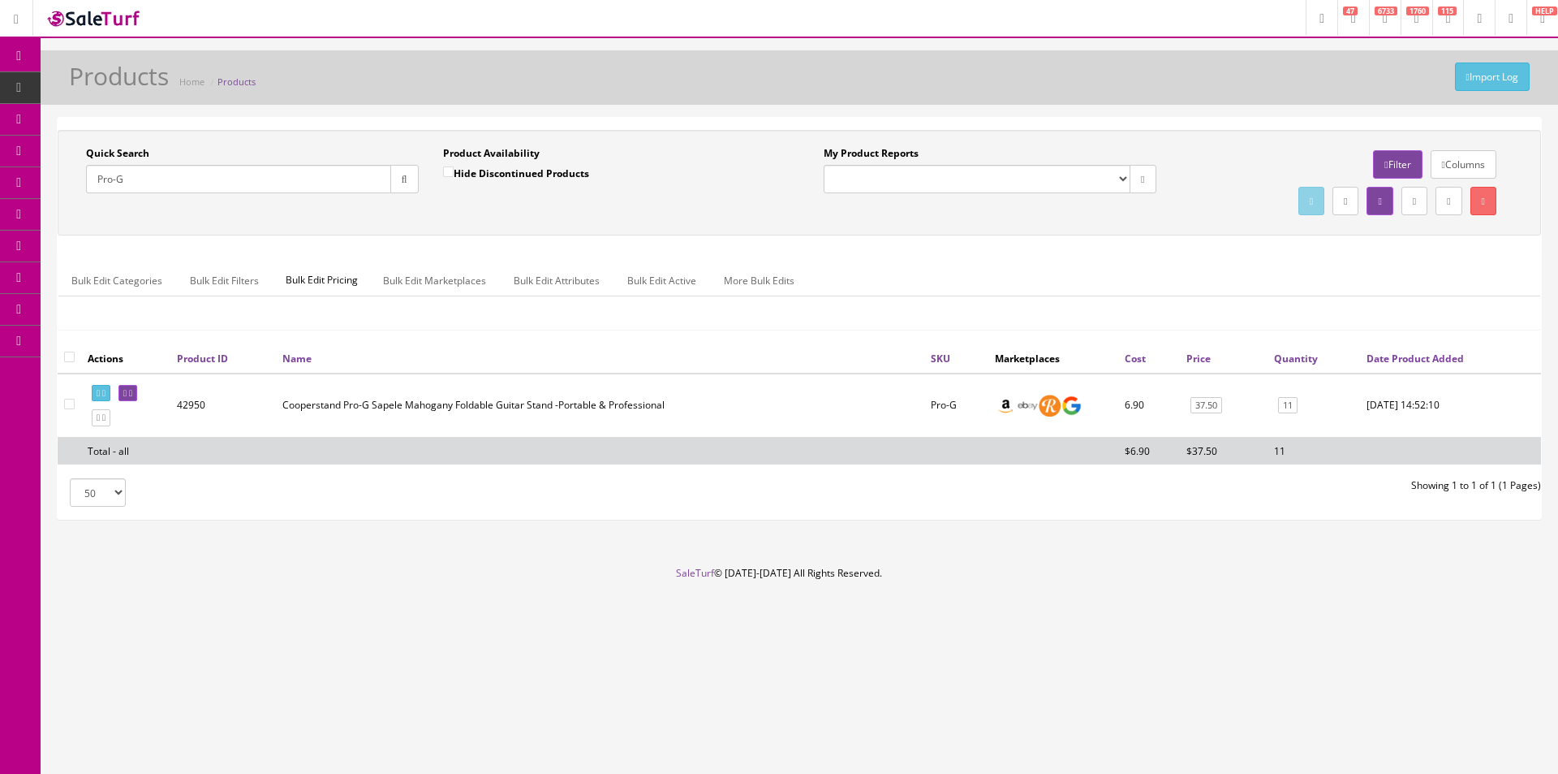
paste input "0050921000"
click at [413, 190] on button "button" at bounding box center [404, 179] width 28 height 28
click at [420, 208] on div "Quick Search 0050921000 Date From Product Availability Hide Discontinued Produc…" at bounding box center [800, 182] width 1476 height 73
click at [312, 172] on input "0050921000" at bounding box center [238, 179] width 305 height 28
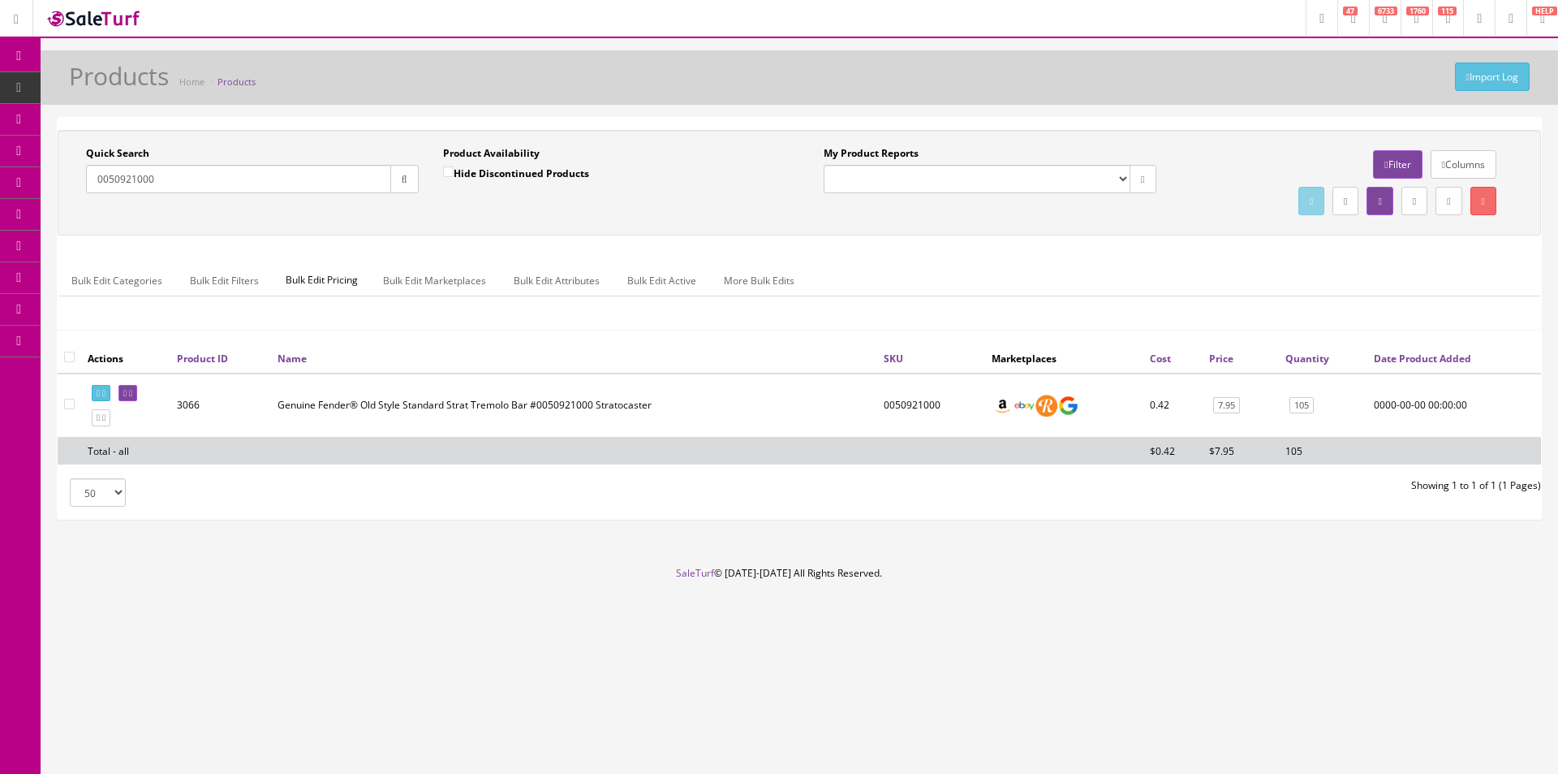
paste input "SM22060151"
click at [402, 179] on icon "button" at bounding box center [405, 180] width 6 height 10
drag, startPoint x: 403, startPoint y: 202, endPoint x: 450, endPoint y: 203, distance: 47.1
click at [403, 203] on div "Quick Search SM22060151 Date From" at bounding box center [252, 175] width 357 height 59
click at [334, 194] on div "Quick Search SM22060151 Date From" at bounding box center [252, 175] width 357 height 59
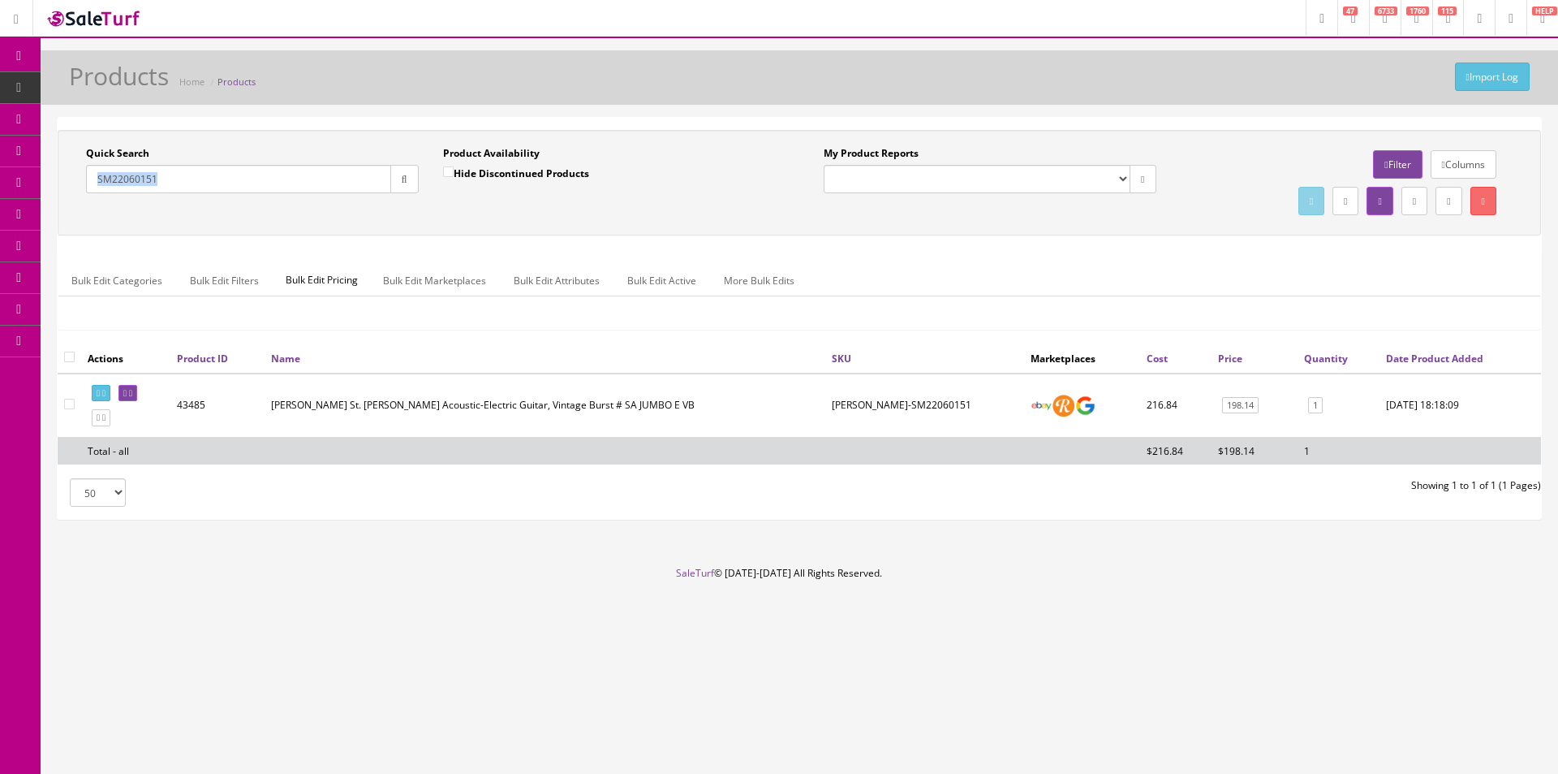
click at [334, 194] on div "Quick Search SM22060151 Date From" at bounding box center [252, 175] width 357 height 59
click at [337, 187] on input "SM22060151" at bounding box center [238, 179] width 305 height 28
paste input "227440006"
click at [398, 192] on button "button" at bounding box center [404, 179] width 28 height 28
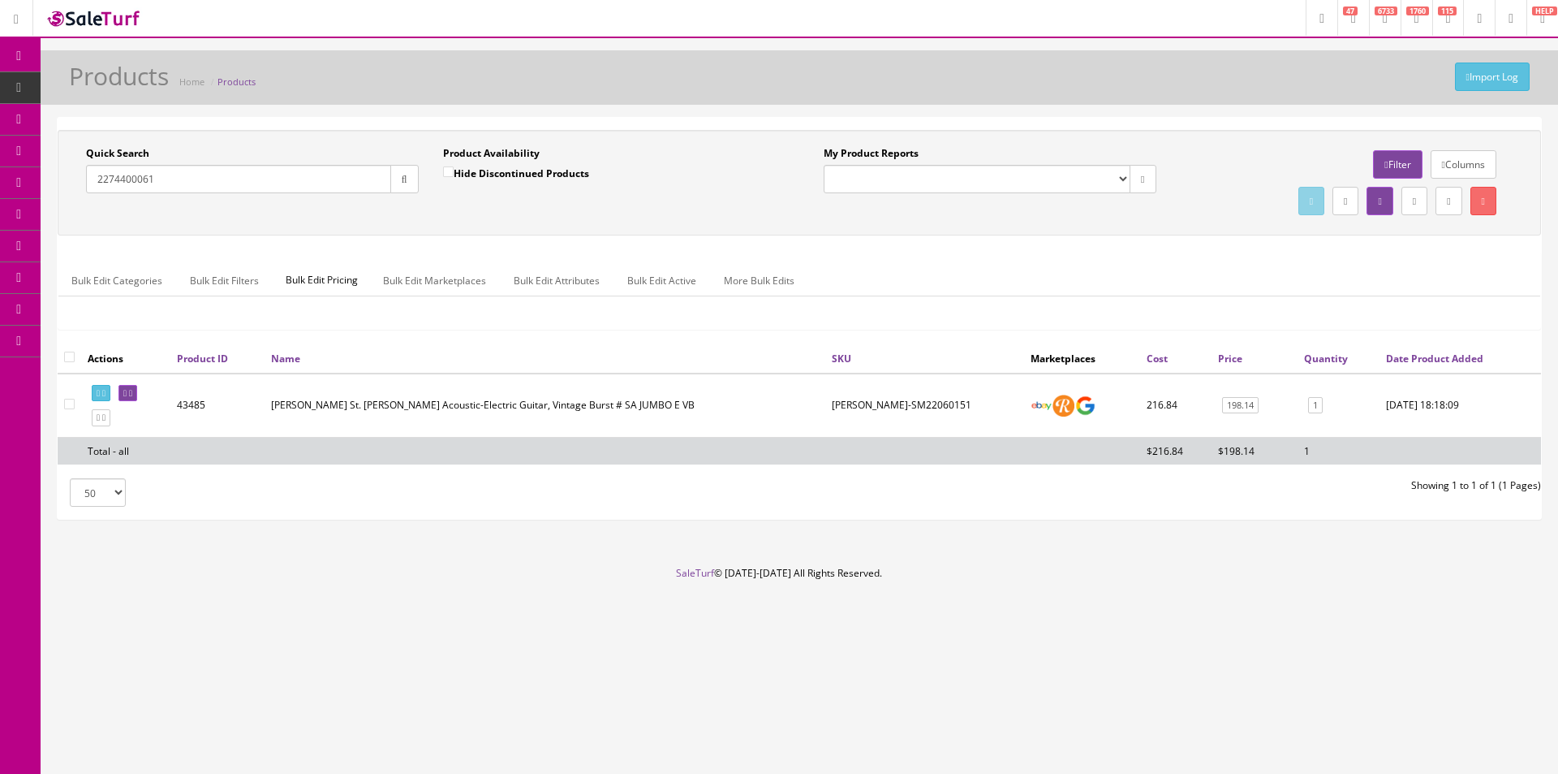
click at [407, 215] on div "Quick Search 2274400061 Date From Product Availability Hide Discontinued Produc…" at bounding box center [800, 182] width 1476 height 73
click at [264, 177] on input "2274400061" at bounding box center [238, 179] width 305 height 28
paste input "0140550518"
type input "0140550518"
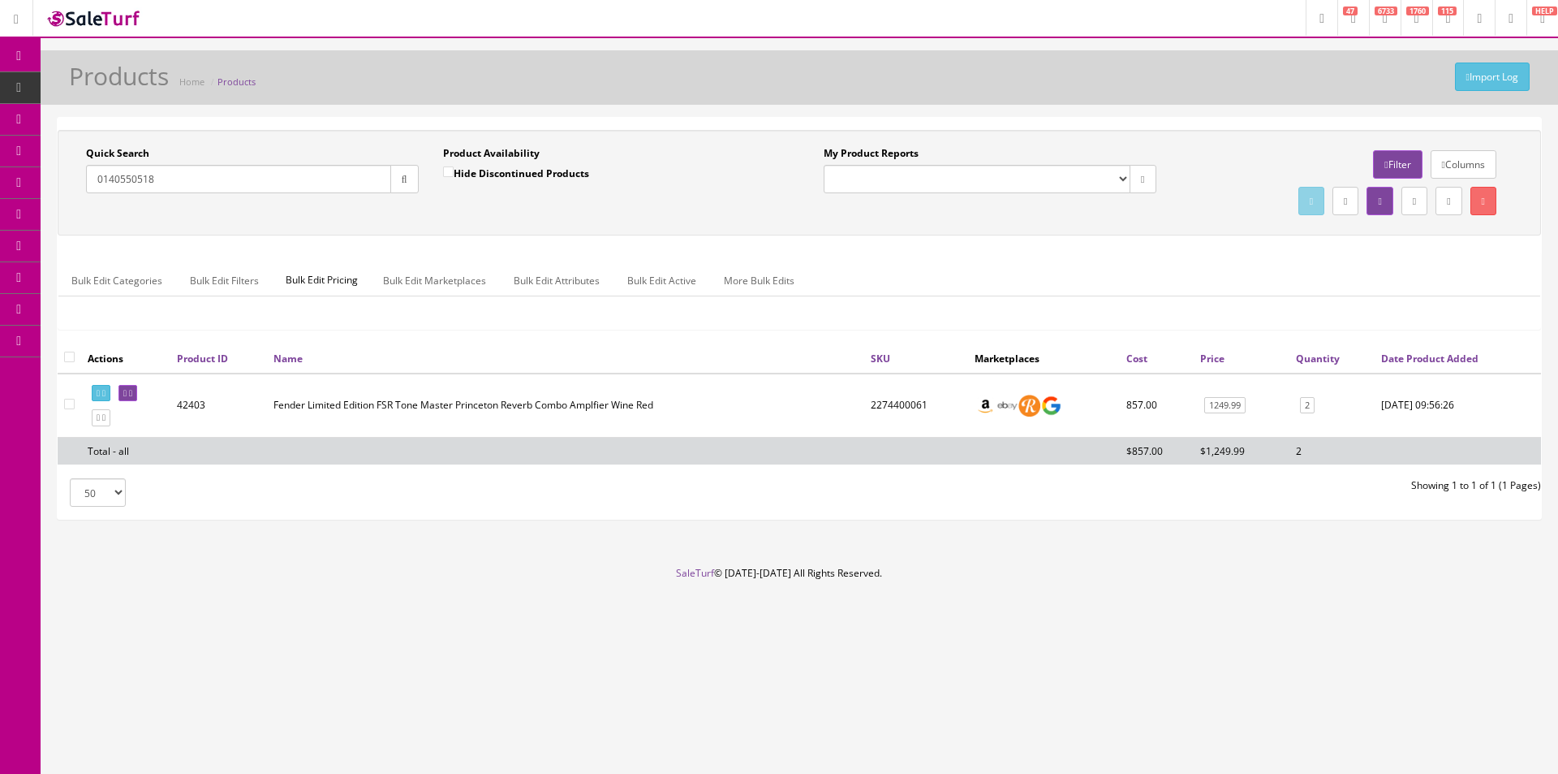
drag, startPoint x: 399, startPoint y: 179, endPoint x: 593, endPoint y: 439, distance: 324.2
click at [402, 181] on icon "button" at bounding box center [405, 180] width 6 height 10
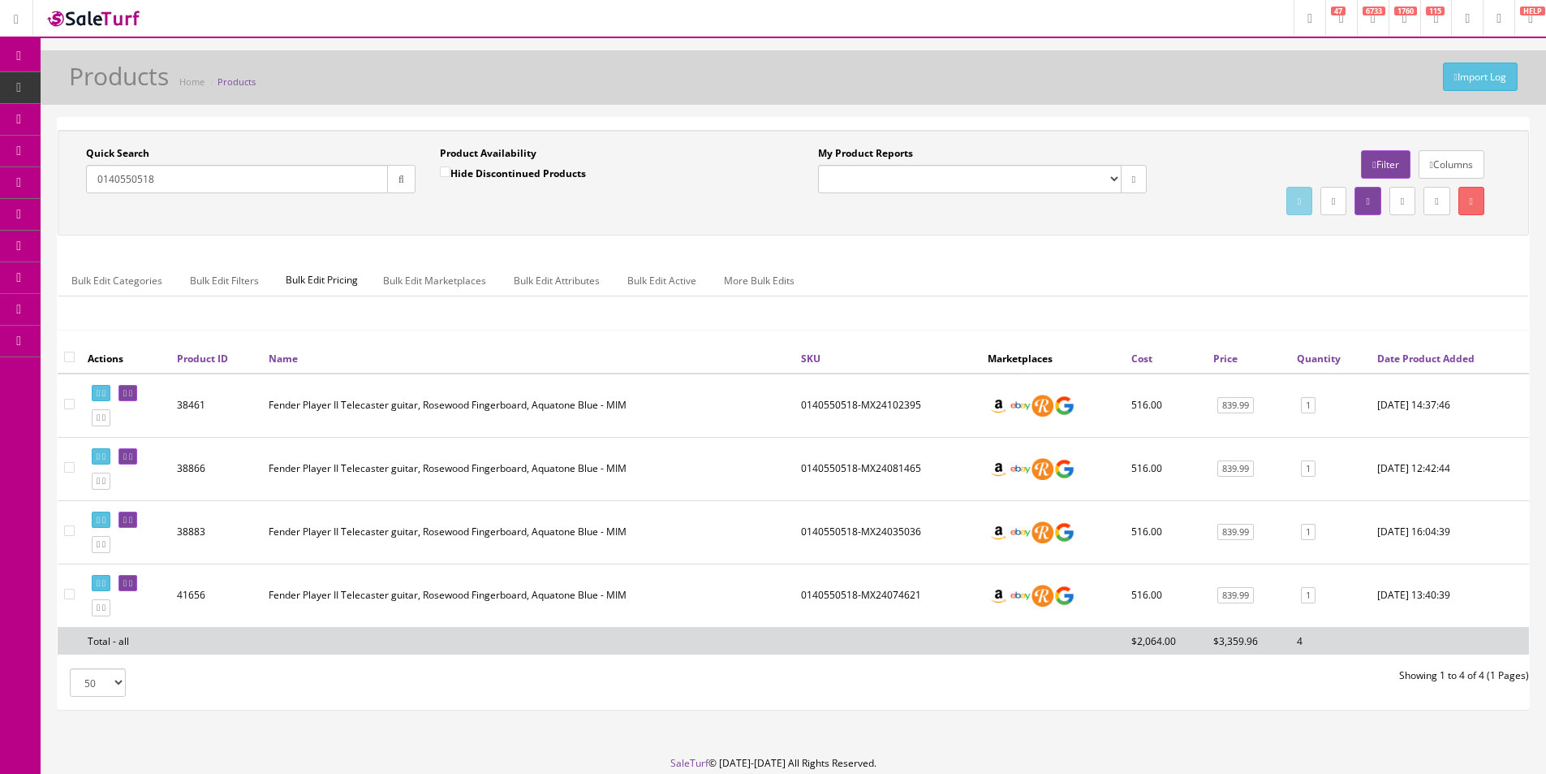
click at [91, 170] on link "Order List" at bounding box center [126, 183] width 170 height 32
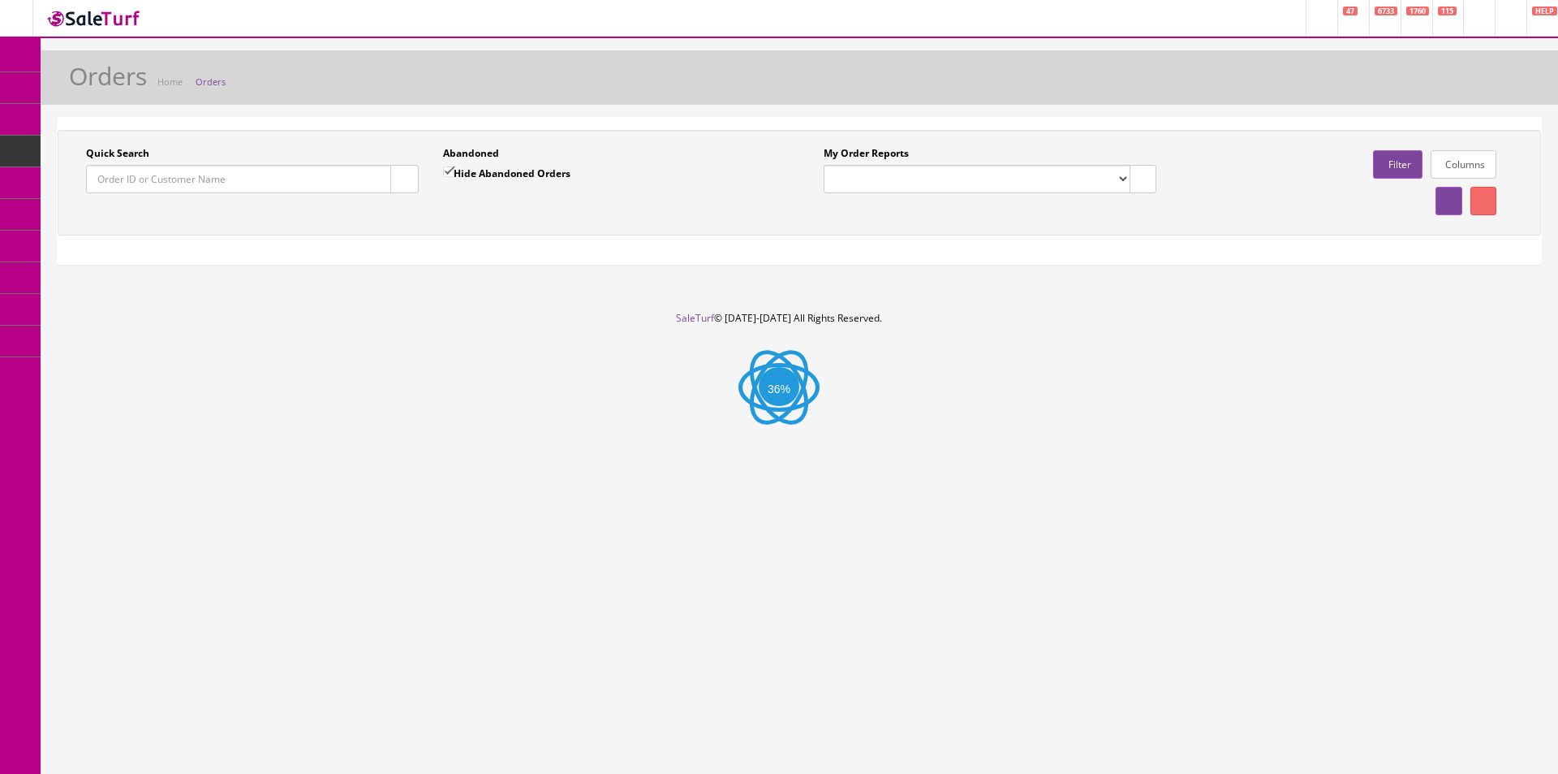
click at [304, 182] on input "Quick Search" at bounding box center [238, 179] width 305 height 28
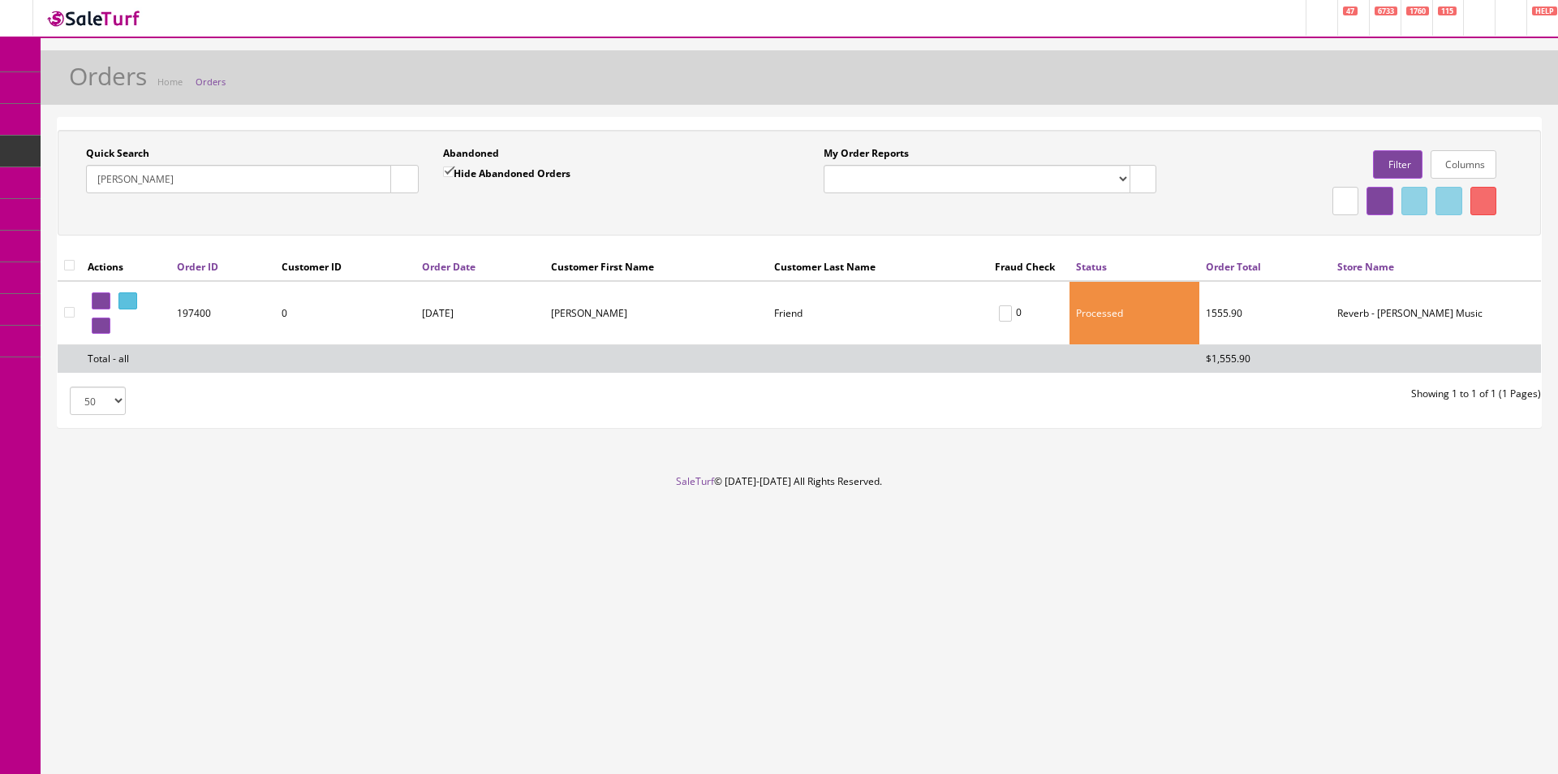
type input "[PERSON_NAME]"
click at [127, 301] on icon at bounding box center [124, 300] width 3 height 9
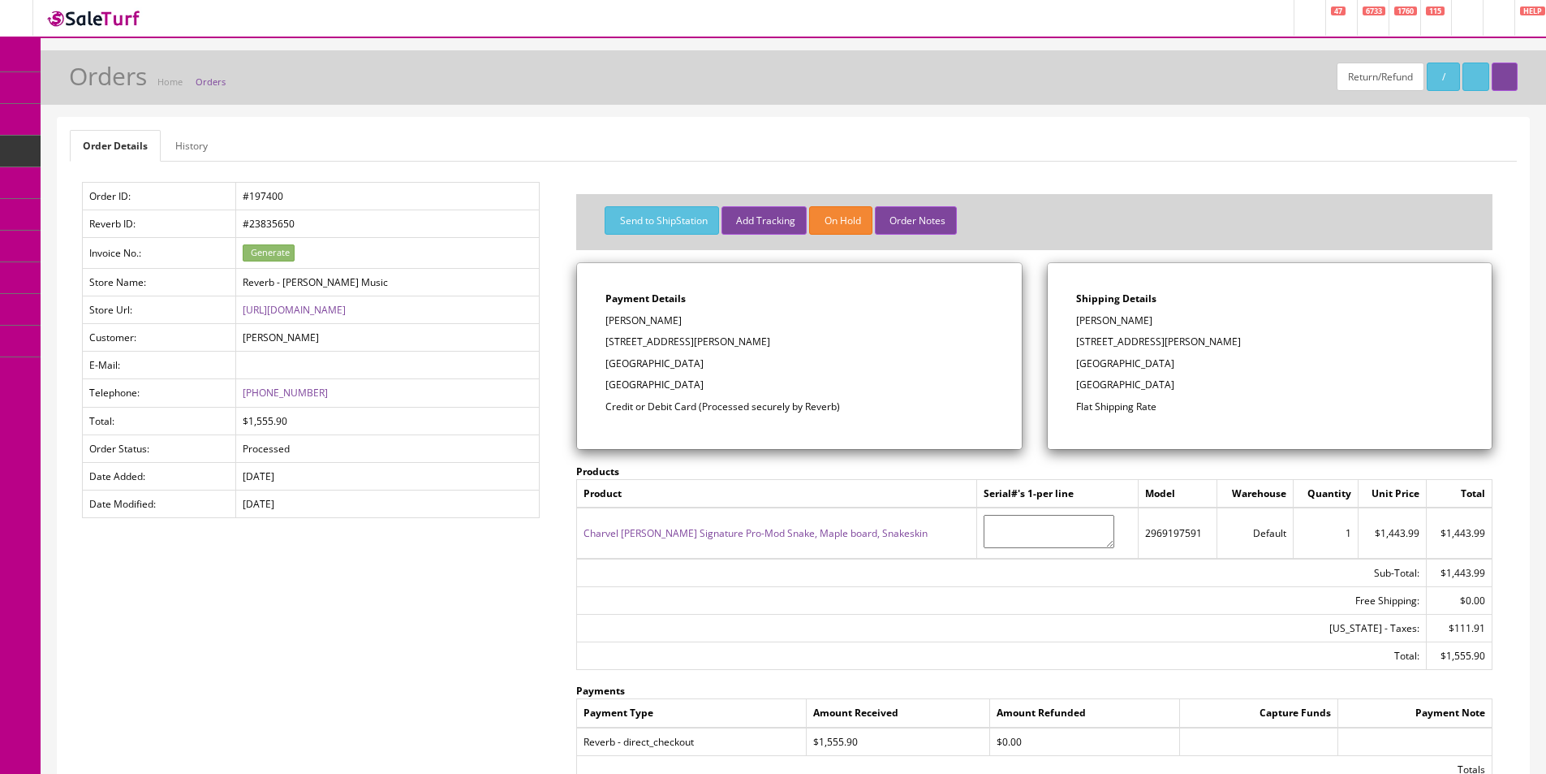
click at [182, 144] on link "History" at bounding box center [191, 146] width 58 height 32
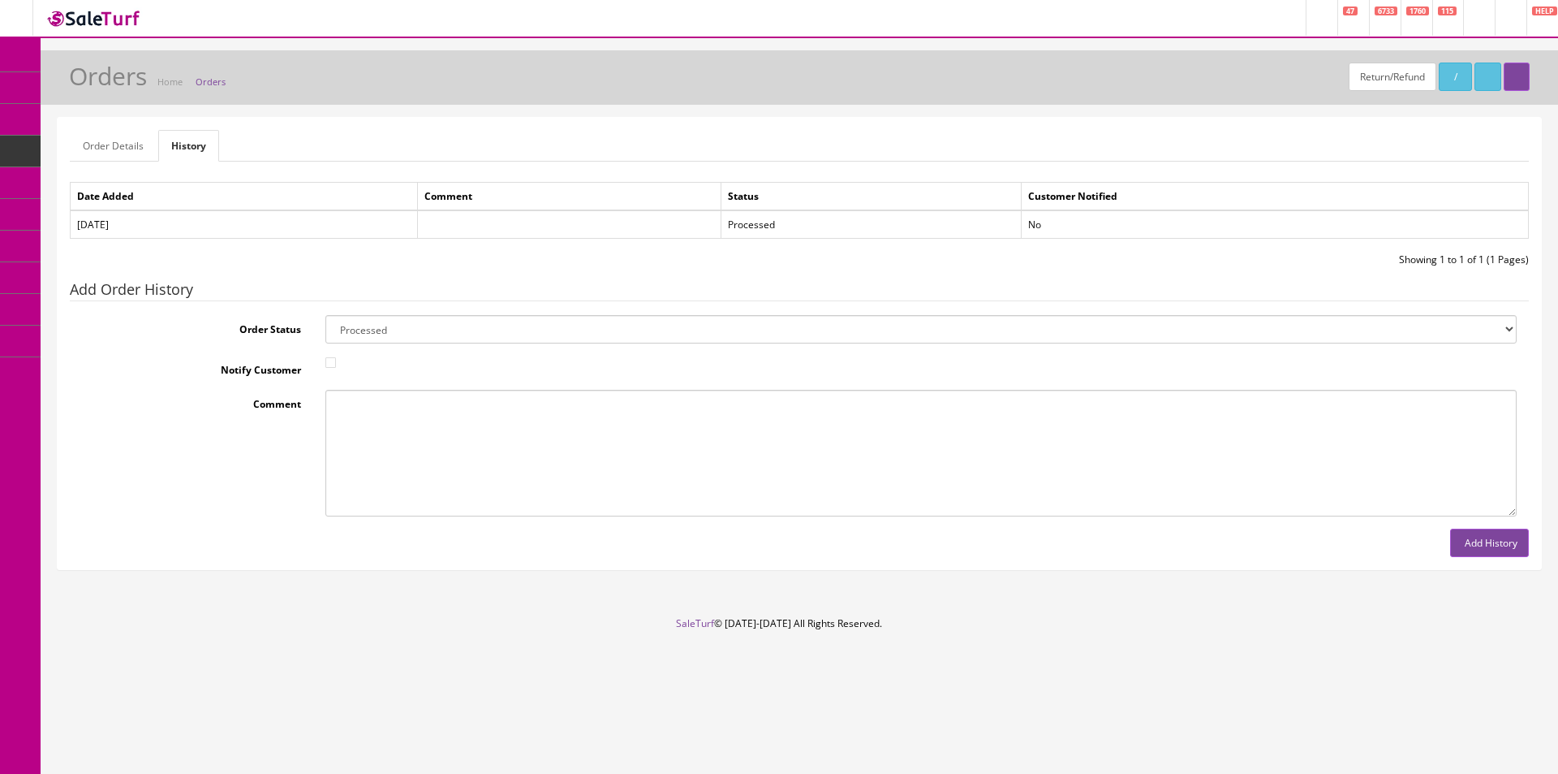
click at [403, 322] on select "Amazon Cart Awaiting Product Canceled Canceled Reversal Cart Chargeback Complet…" at bounding box center [921, 329] width 1192 height 28
select select "7"
drag, startPoint x: 403, startPoint y: 322, endPoint x: 394, endPoint y: 344, distance: 24.0
click at [403, 322] on select "Amazon Cart Awaiting Product Canceled Canceled Reversal Cart Chargeback Complet…" at bounding box center [921, 329] width 1192 height 28
click at [346, 365] on div at bounding box center [921, 364] width 1216 height 16
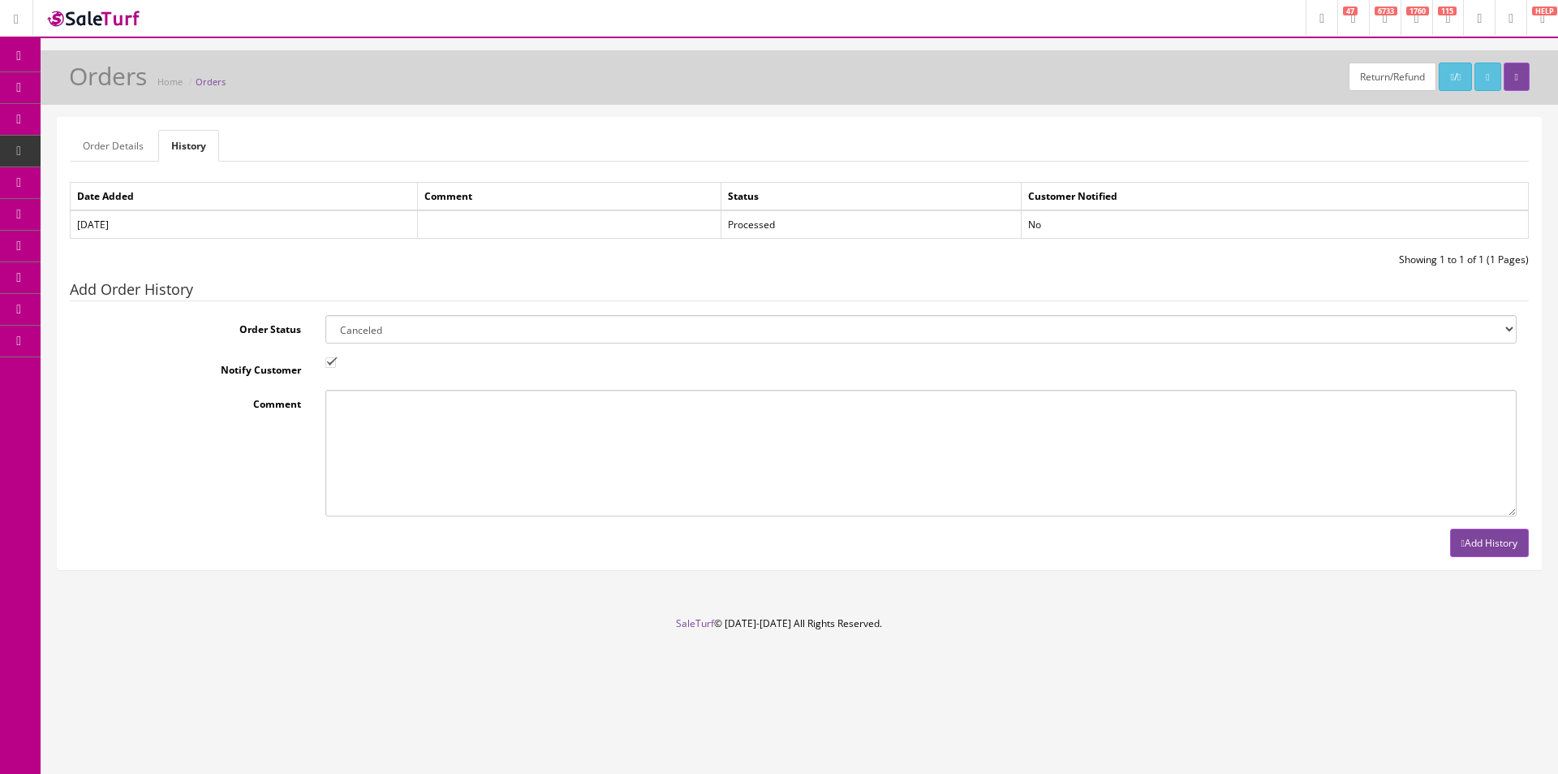
click at [333, 368] on input "Notify Customer" at bounding box center [330, 362] width 11 height 11
checkbox input "false"
click at [360, 416] on textarea "Comment" at bounding box center [921, 453] width 1192 height 126
type textarea "Customer canceled order."
click at [1494, 536] on button "Add History" at bounding box center [1489, 542] width 79 height 28
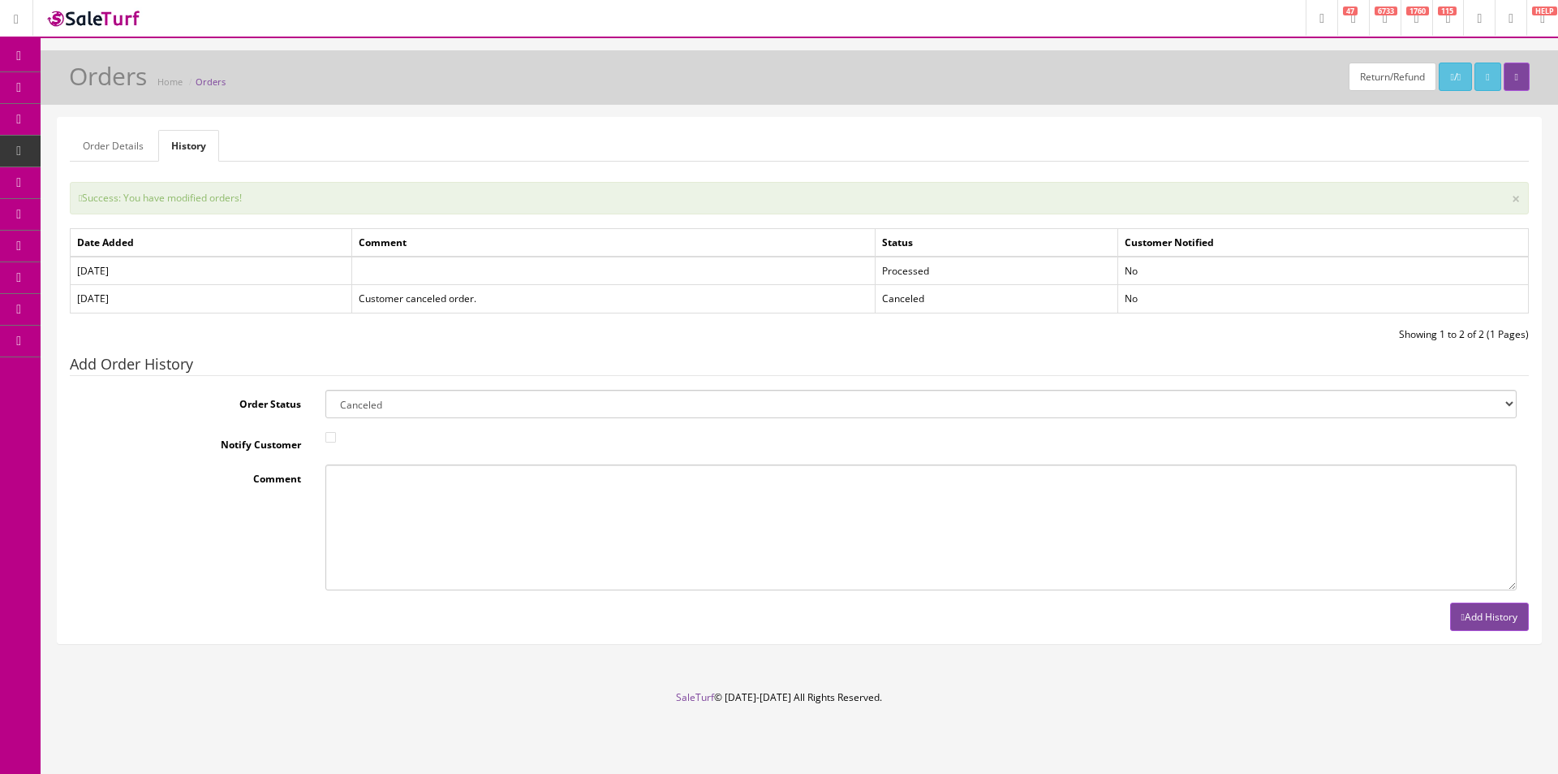
click at [123, 88] on span "Products" at bounding box center [117, 87] width 40 height 14
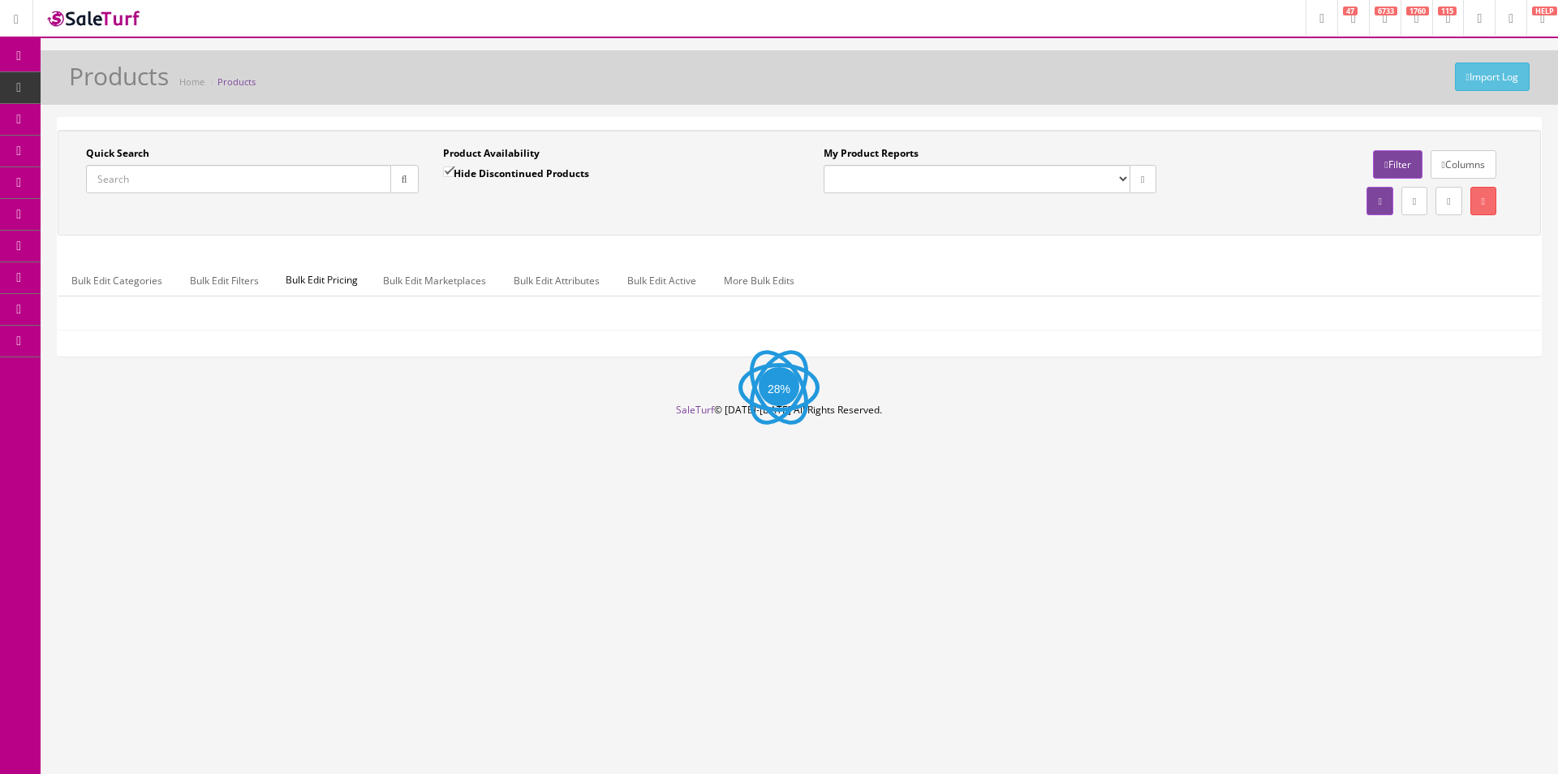
click at [248, 179] on input "Quick Search" at bounding box center [238, 179] width 305 height 28
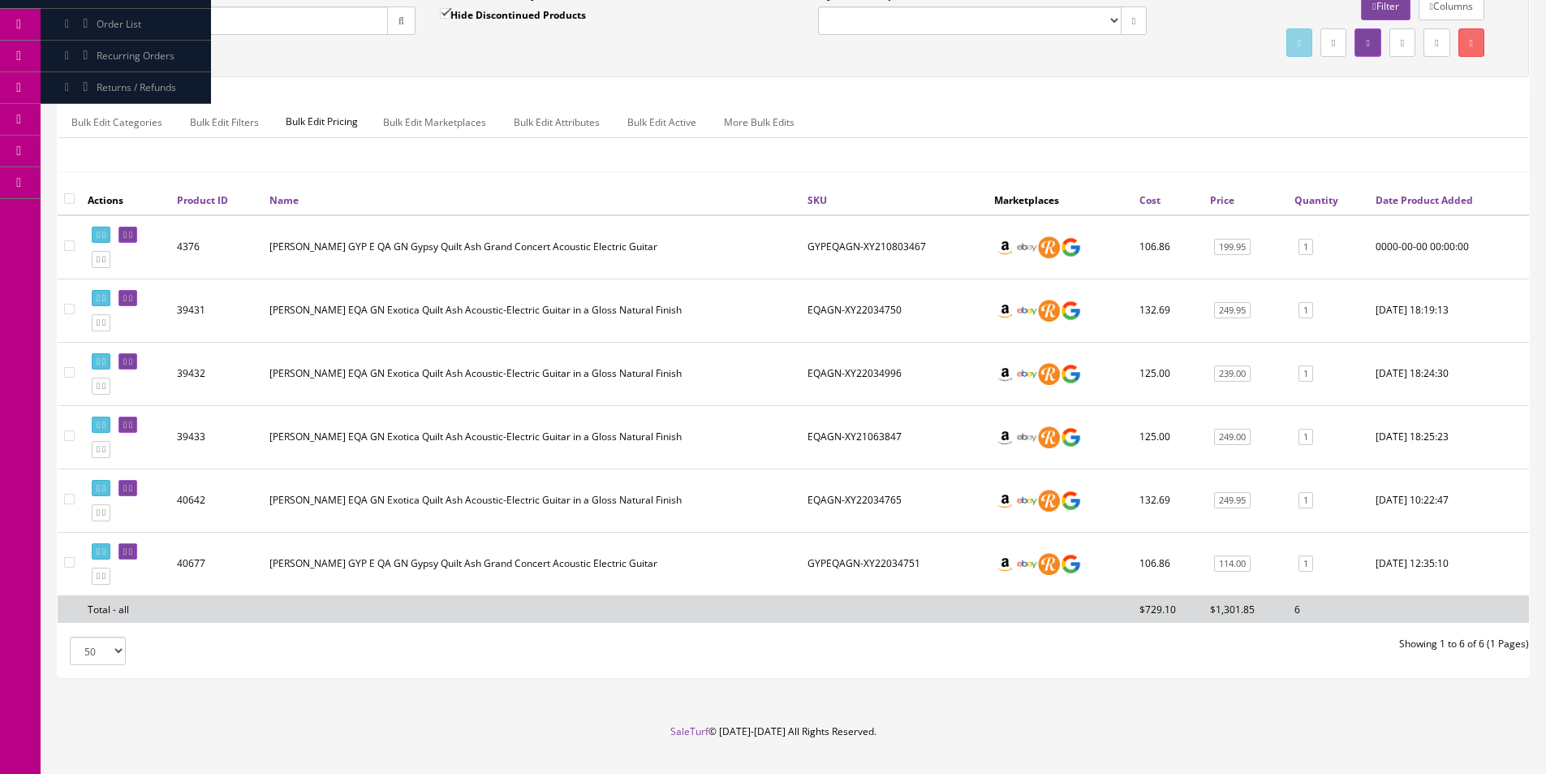
scroll to position [162, 0]
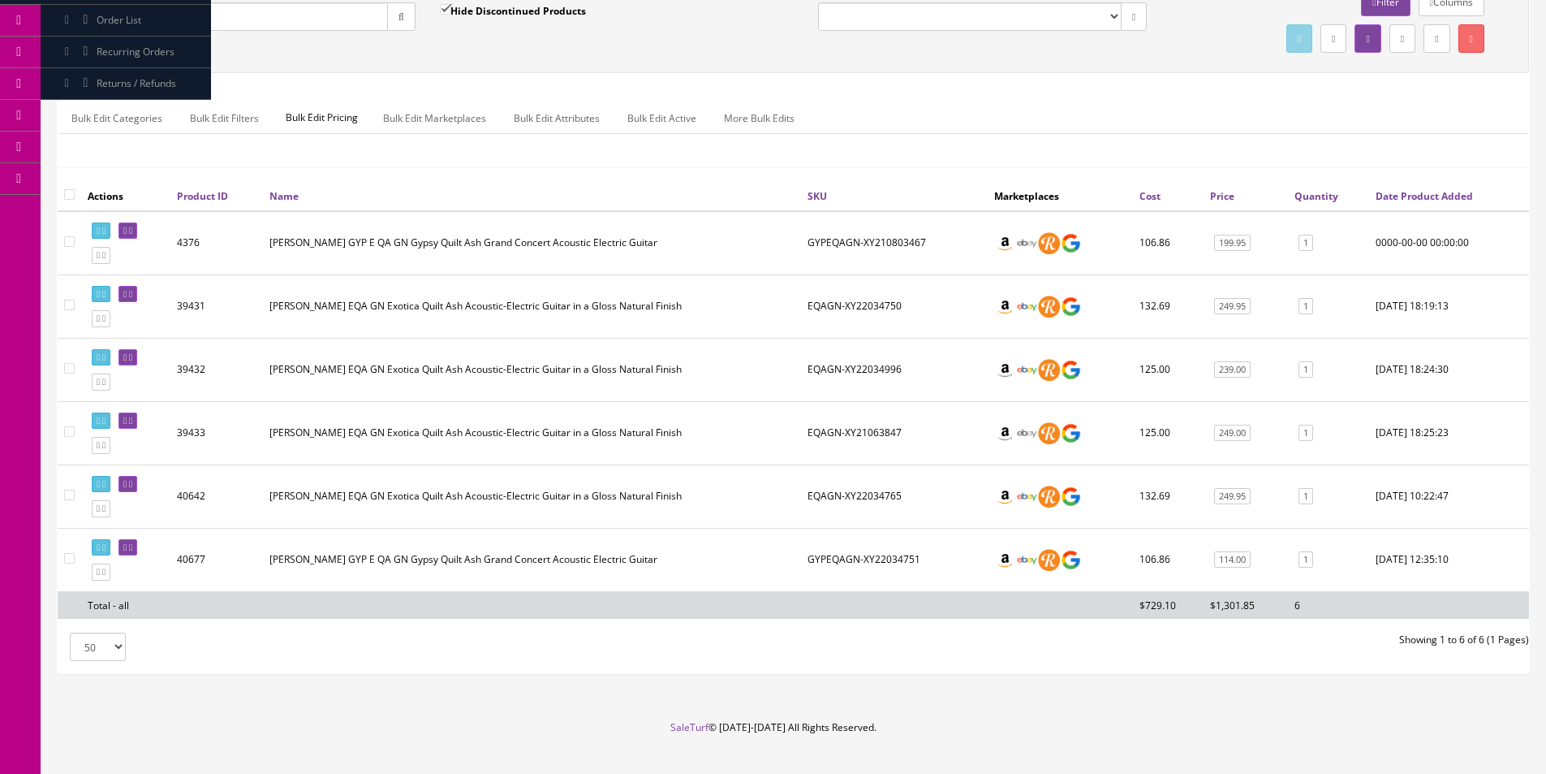
type input "EQAG"
